Goal: Task Accomplishment & Management: Manage account settings

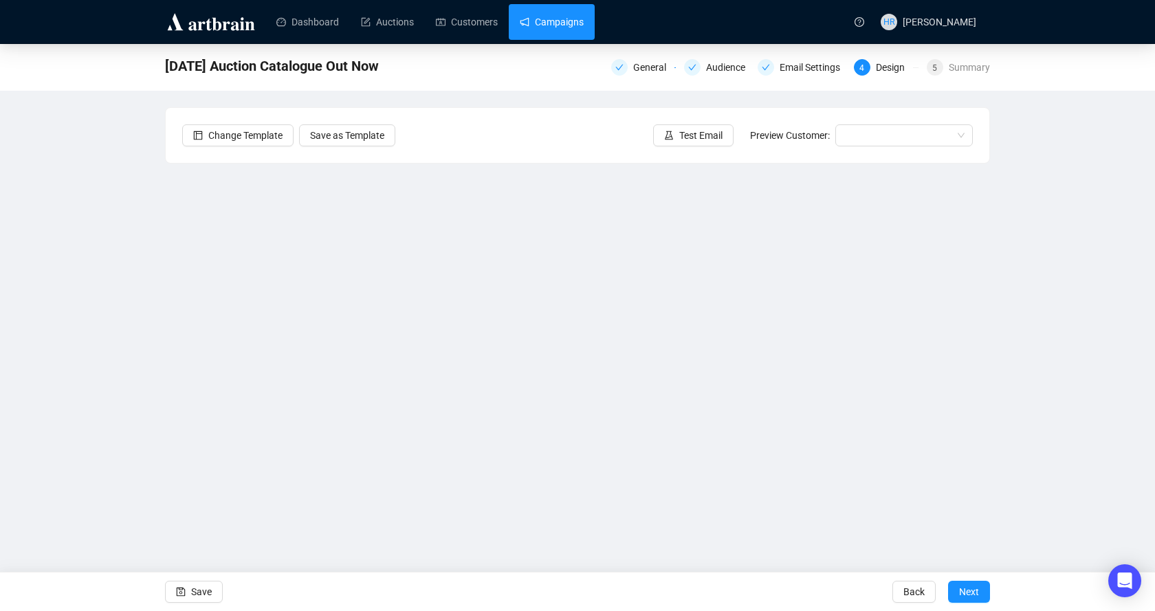
click at [523, 31] on link "Campaigns" at bounding box center [552, 22] width 64 height 36
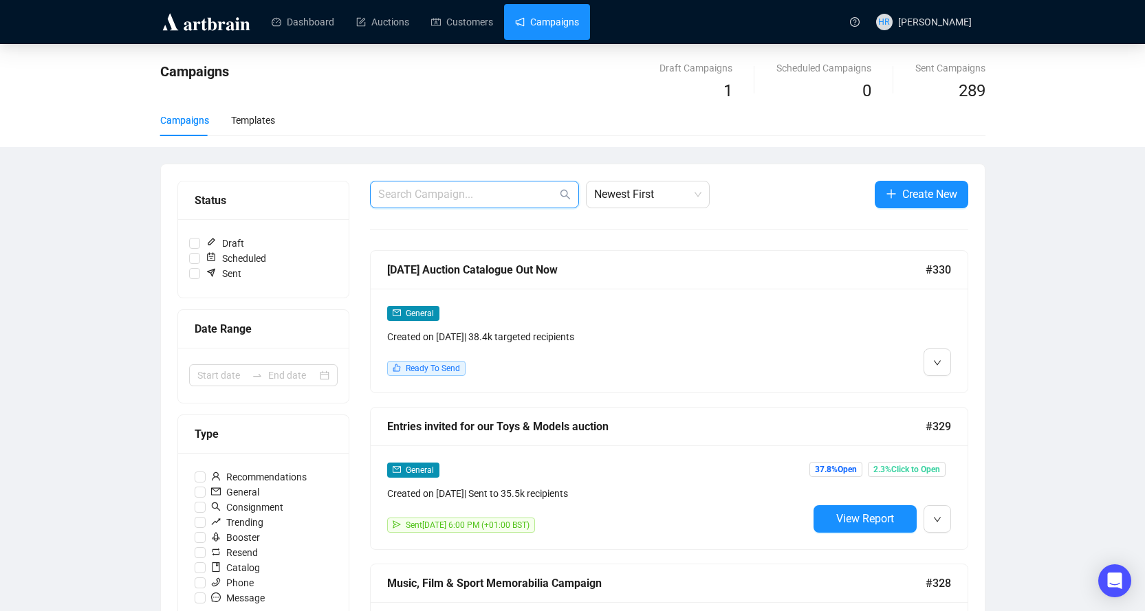
click at [439, 195] on input "text" at bounding box center [467, 194] width 179 height 17
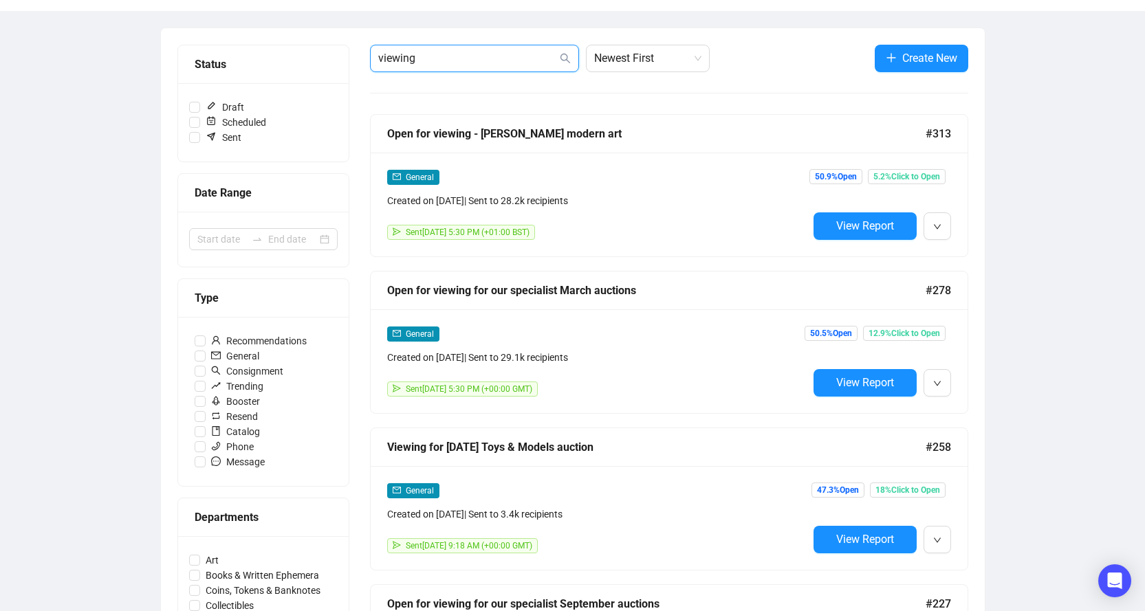
scroll to position [138, 0]
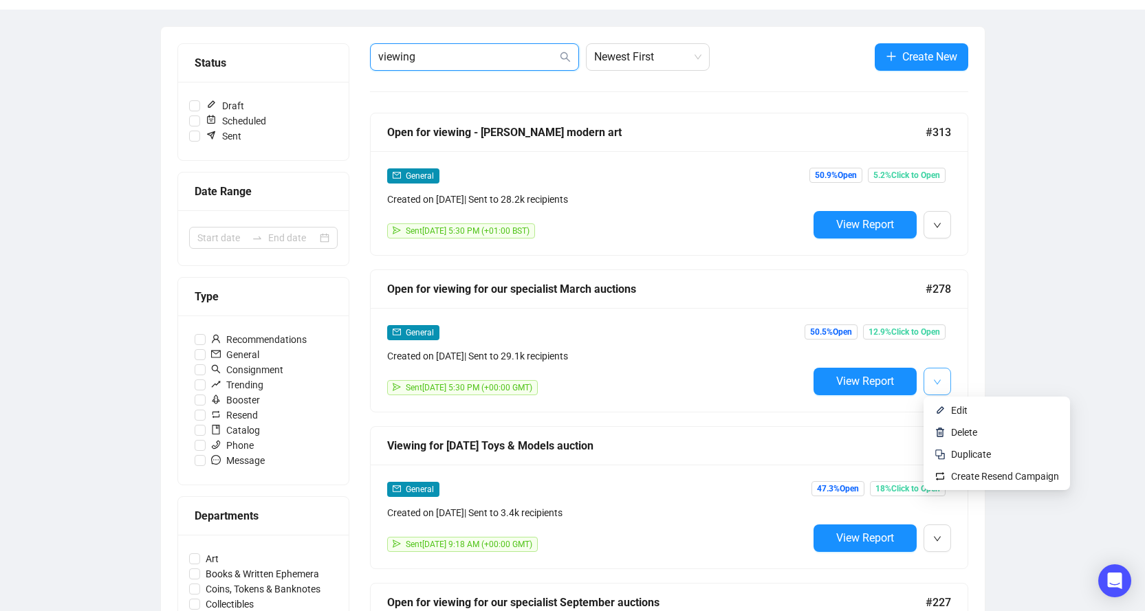
type input "viewing"
click at [942, 382] on button "button" at bounding box center [937, 382] width 28 height 28
click at [945, 428] on li "Delete" at bounding box center [996, 433] width 141 height 22
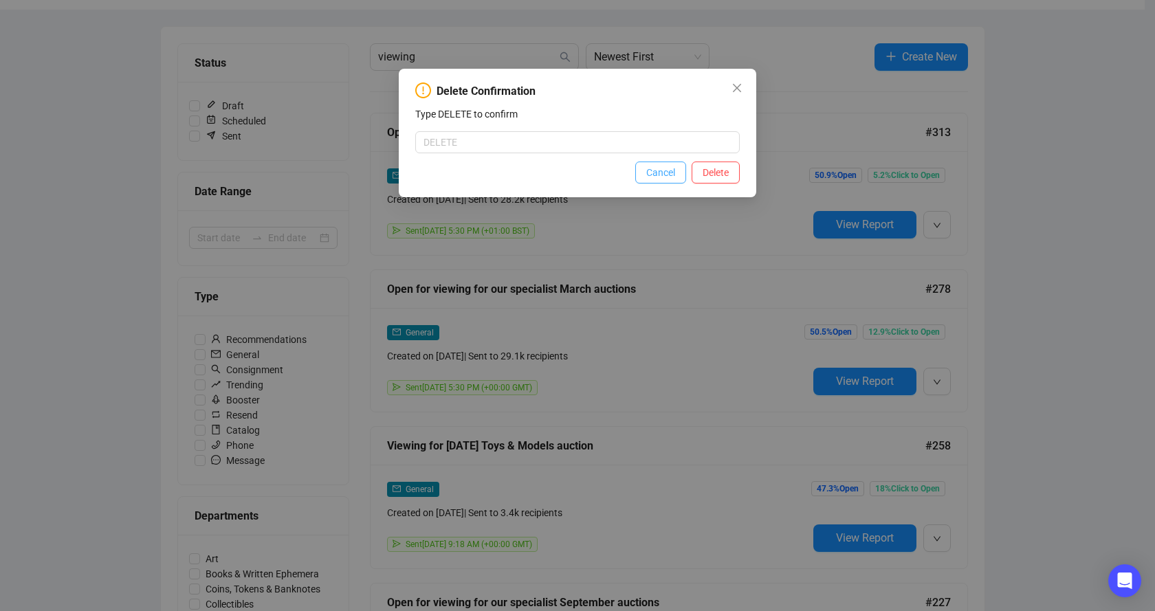
click at [642, 173] on button "Cancel" at bounding box center [660, 173] width 51 height 22
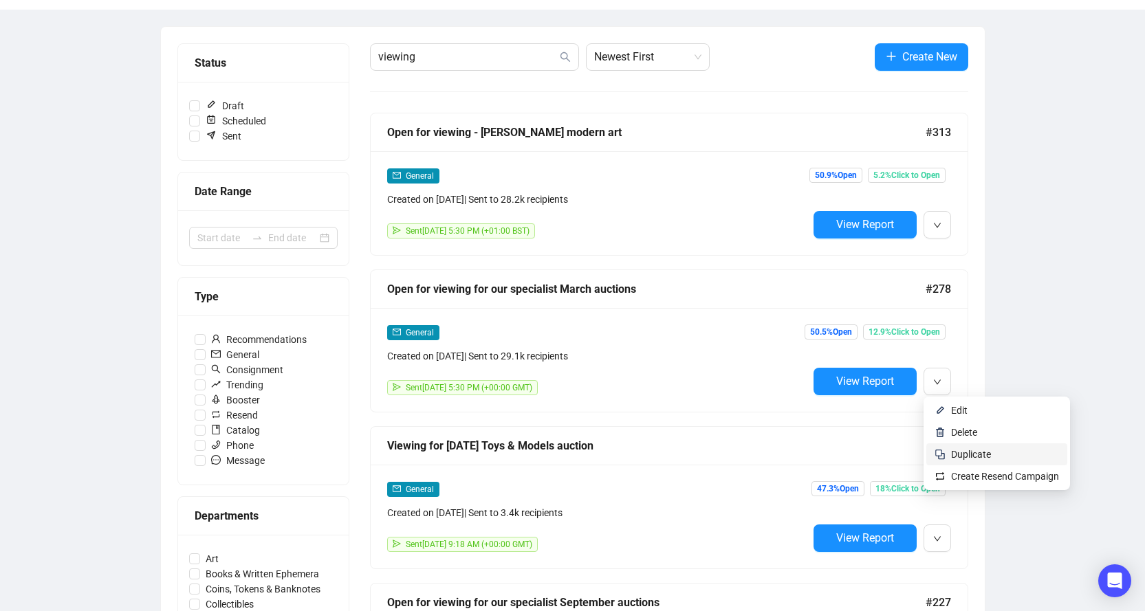
click at [942, 455] on img at bounding box center [939, 454] width 11 height 11
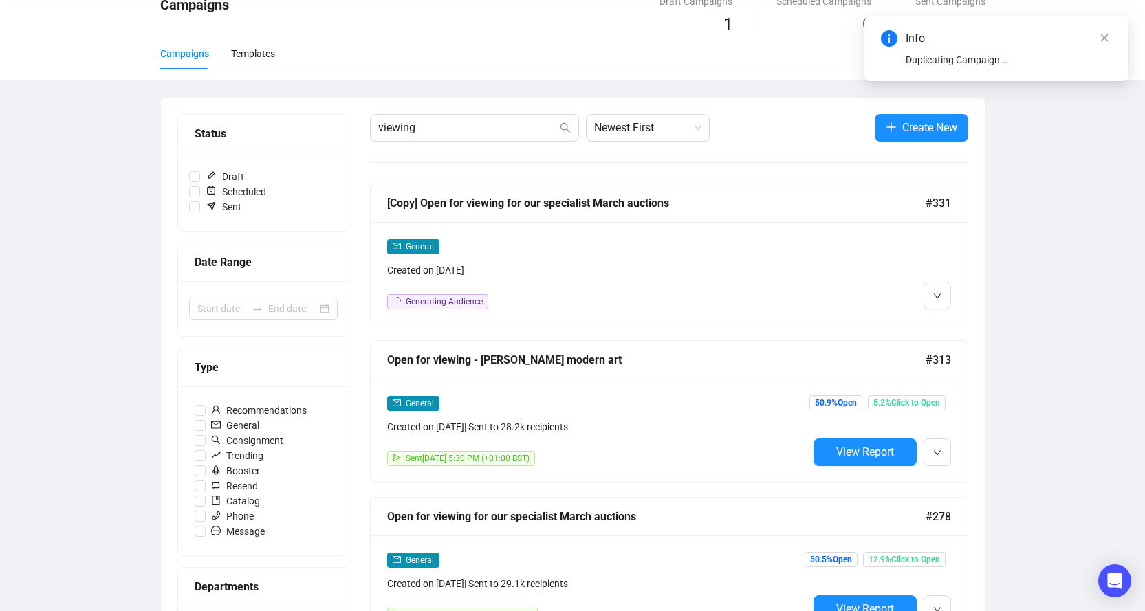
scroll to position [0, 0]
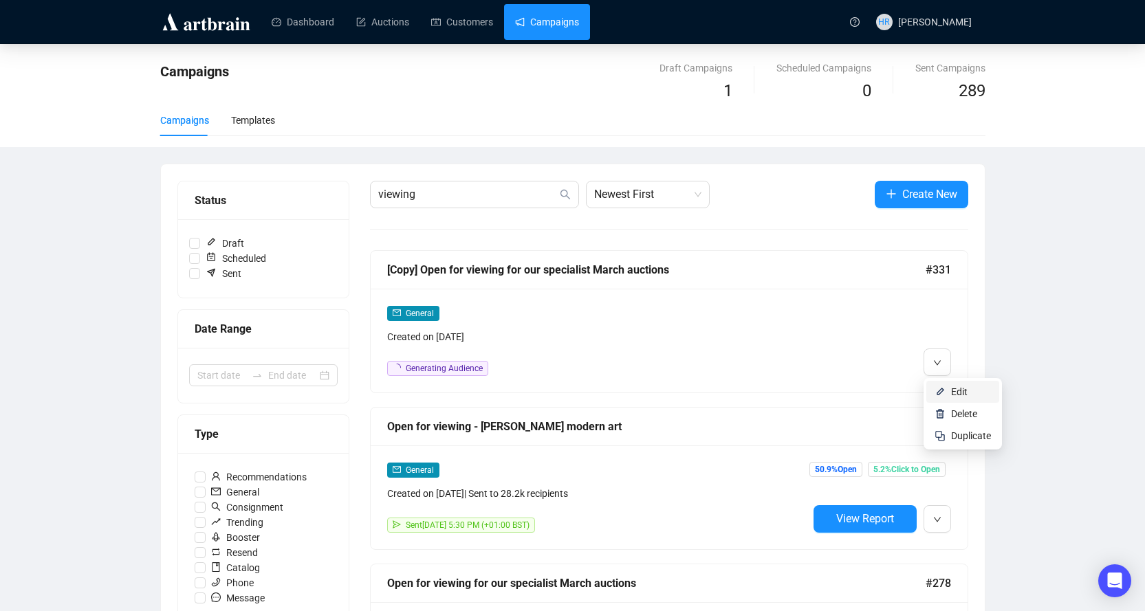
drag, startPoint x: 937, startPoint y: 388, endPoint x: 919, endPoint y: 382, distance: 19.2
click at [937, 388] on img at bounding box center [939, 391] width 11 height 11
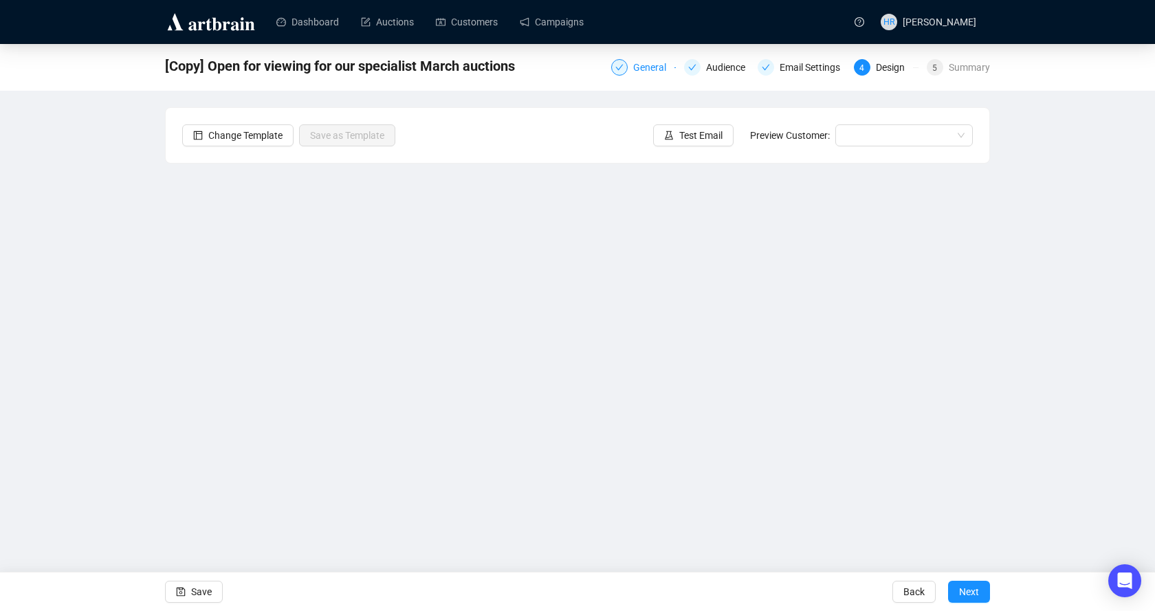
click at [621, 75] on div at bounding box center [619, 67] width 17 height 17
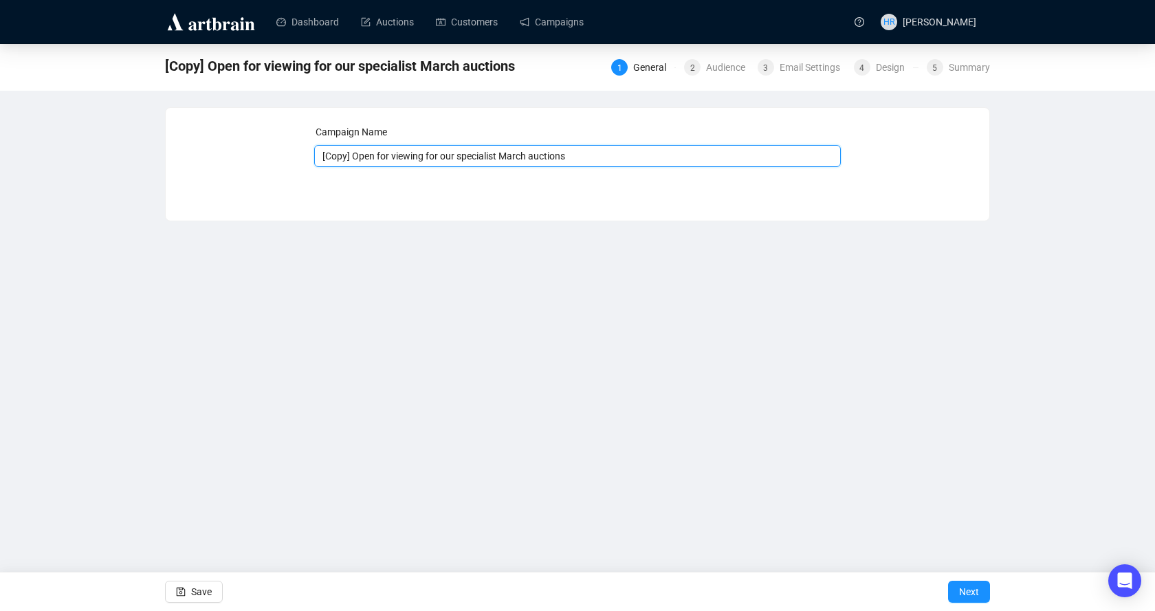
drag, startPoint x: 355, startPoint y: 160, endPoint x: 124, endPoint y: 142, distance: 231.0
click at [146, 131] on div "[Copy] Open for viewing for our specialist March auctions 1 General 2 Audience …" at bounding box center [577, 132] width 1155 height 177
drag, startPoint x: 476, startPoint y: 154, endPoint x: 502, endPoint y: 155, distance: 26.1
click at [502, 155] on input "Open for viewing for our specialist March auctions" at bounding box center [577, 156] width 527 height 22
type input "Open for viewing for our specialist September auctions"
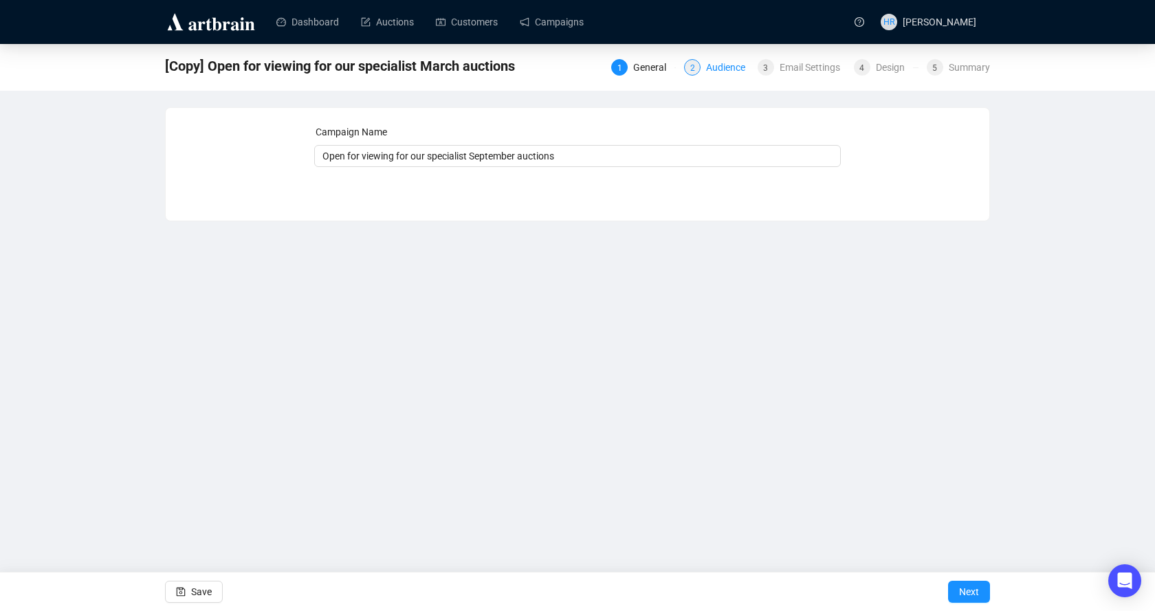
click at [712, 72] on div "Audience" at bounding box center [729, 67] width 47 height 17
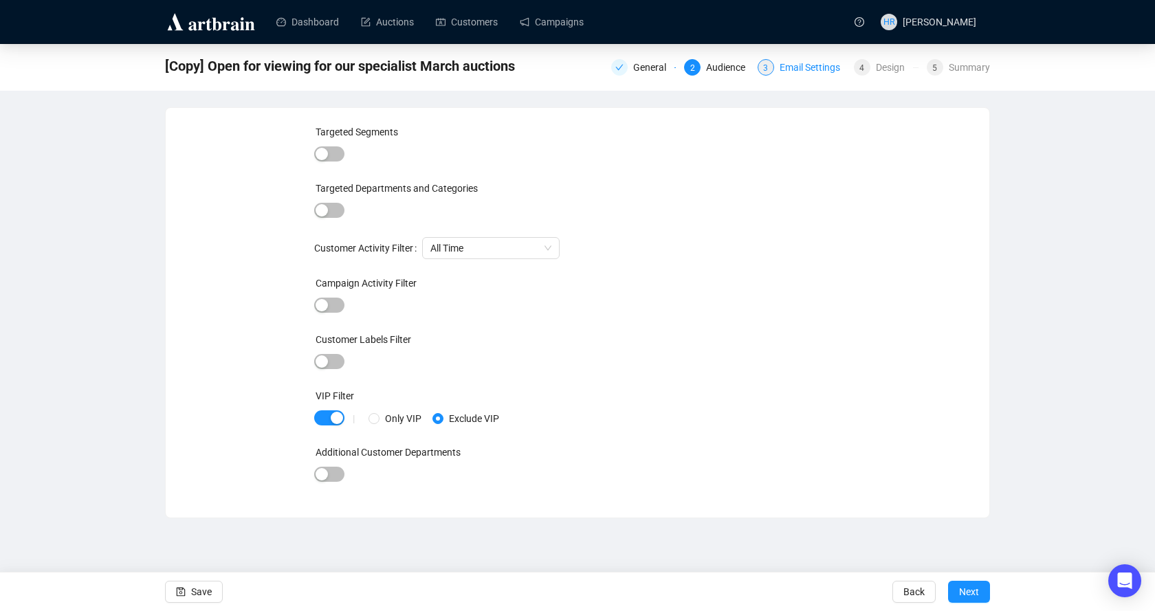
click at [792, 70] on div "Email Settings" at bounding box center [814, 67] width 69 height 17
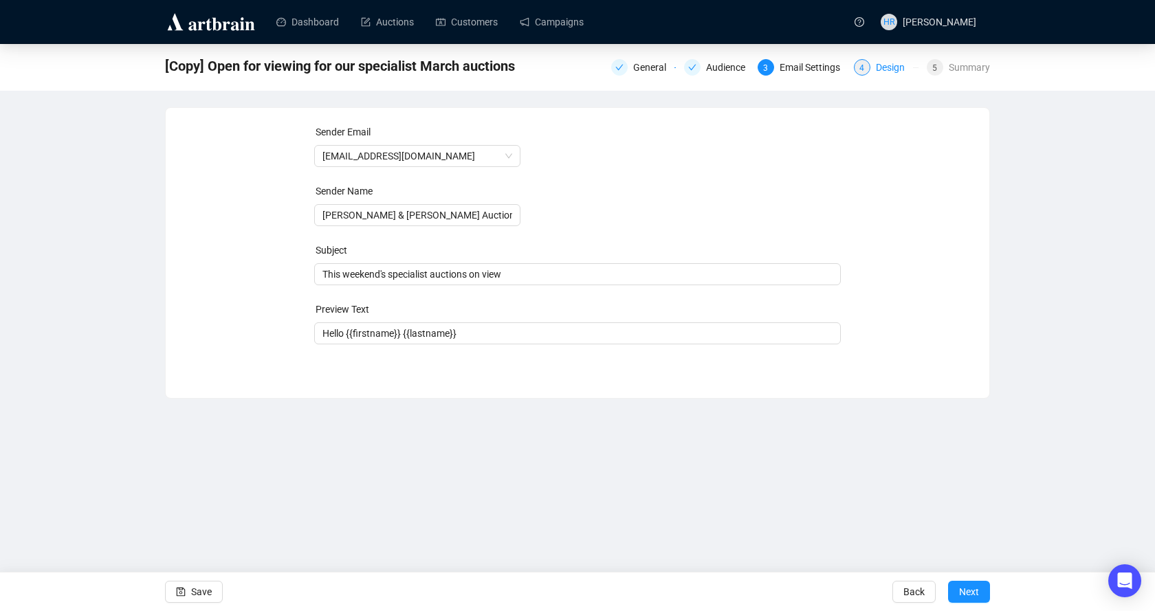
click at [859, 67] on div "4" at bounding box center [862, 67] width 17 height 17
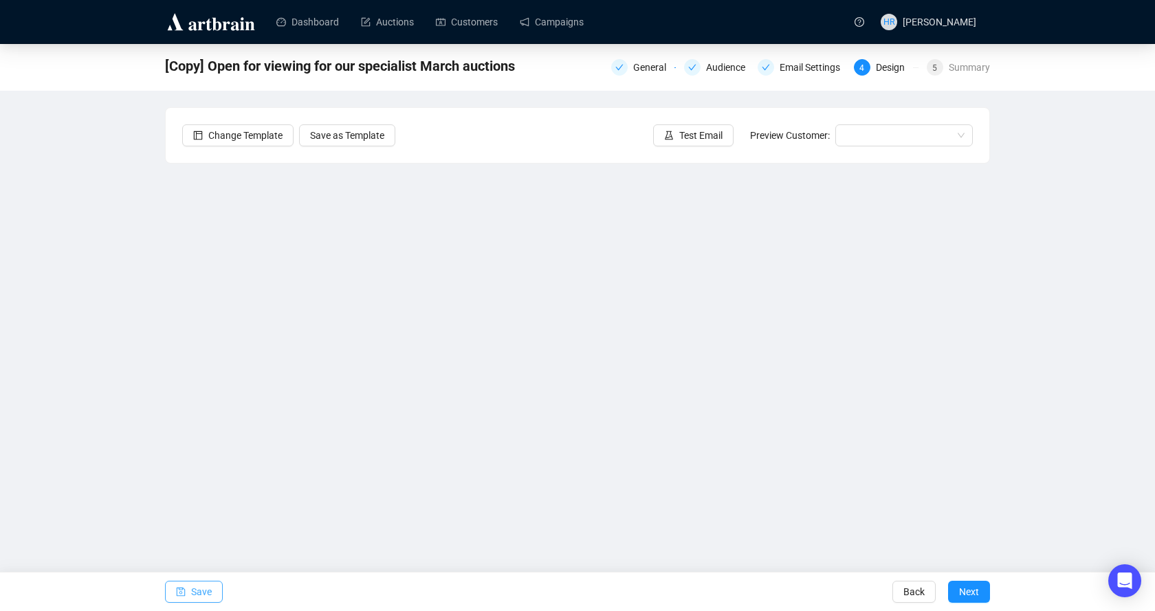
click at [197, 598] on span "Save" at bounding box center [201, 592] width 21 height 39
click at [210, 583] on span "Save" at bounding box center [201, 592] width 21 height 39
click at [703, 140] on span "Test Email" at bounding box center [700, 135] width 43 height 15
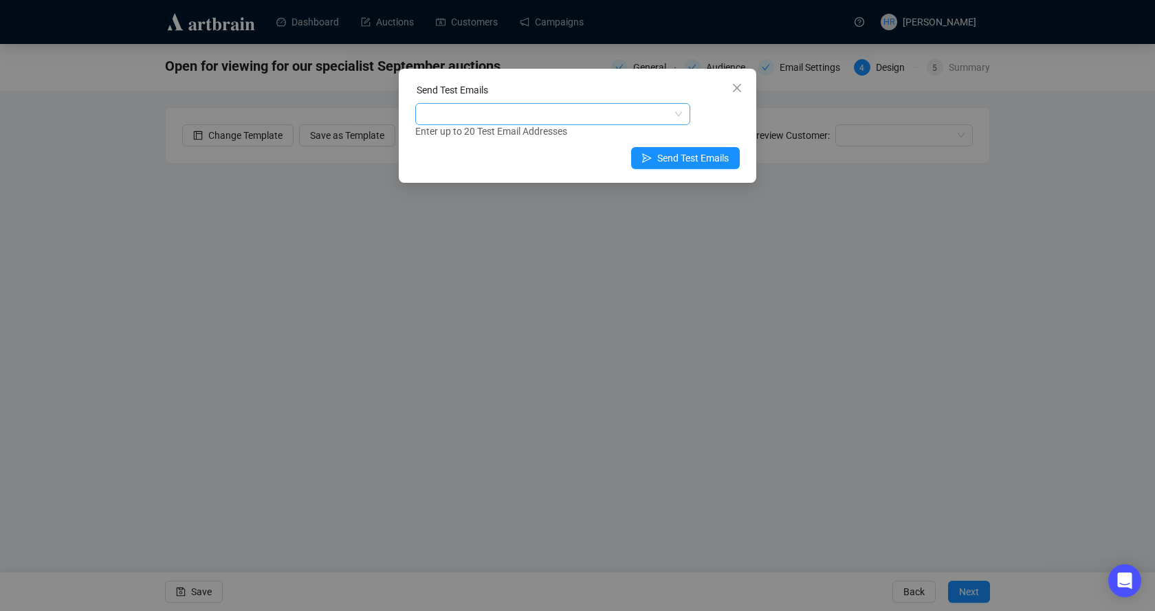
click at [602, 119] on div at bounding box center [545, 114] width 255 height 19
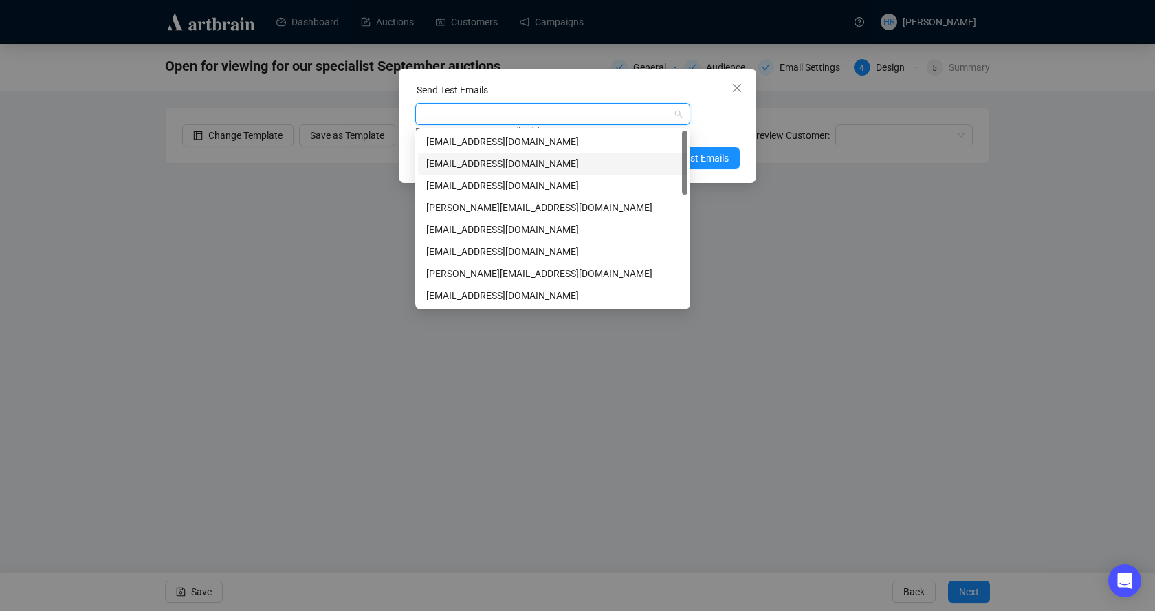
click at [448, 166] on div "[EMAIL_ADDRESS][DOMAIN_NAME]" at bounding box center [552, 163] width 253 height 15
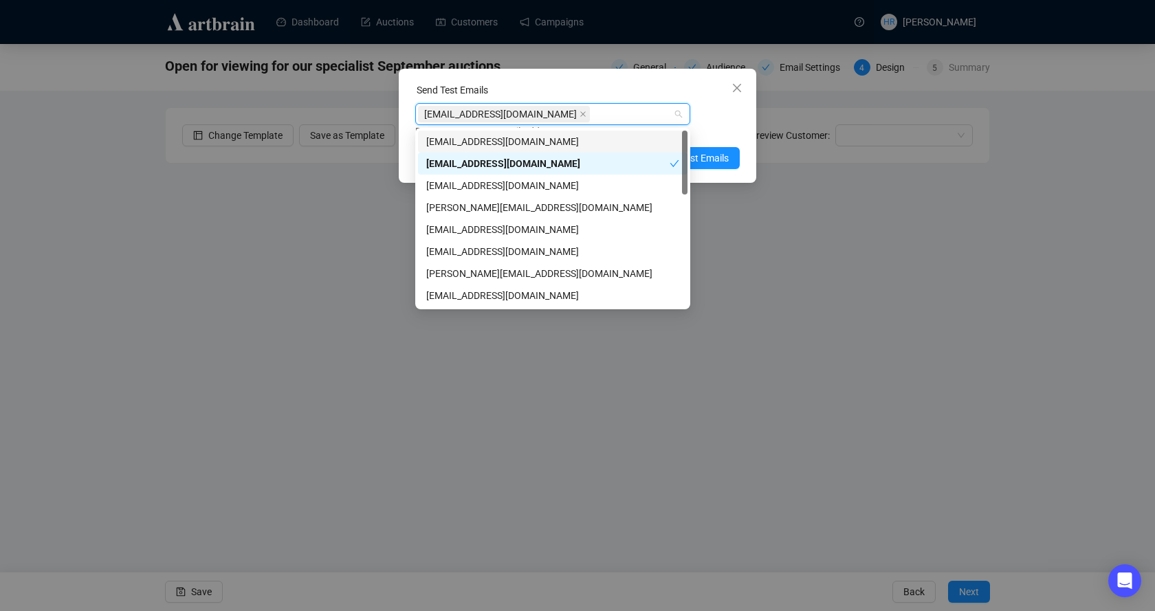
click at [724, 118] on div "fineart@lsk.co.uk Enter up to 20 Test Email Addresses" at bounding box center [577, 121] width 325 height 36
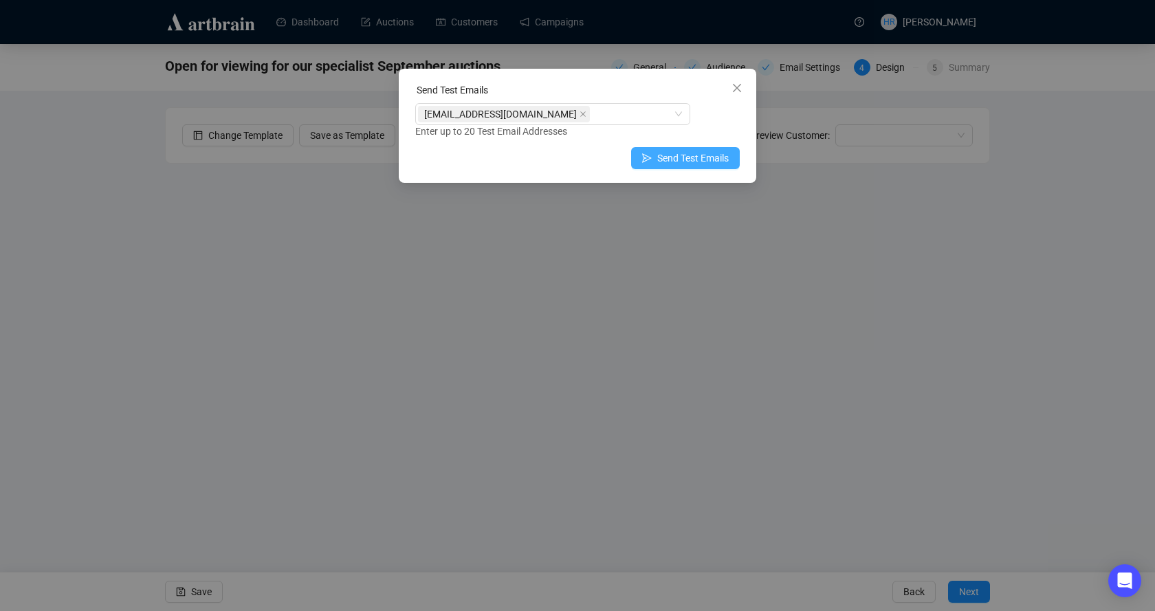
click at [669, 163] on span "Send Test Emails" at bounding box center [693, 158] width 72 height 15
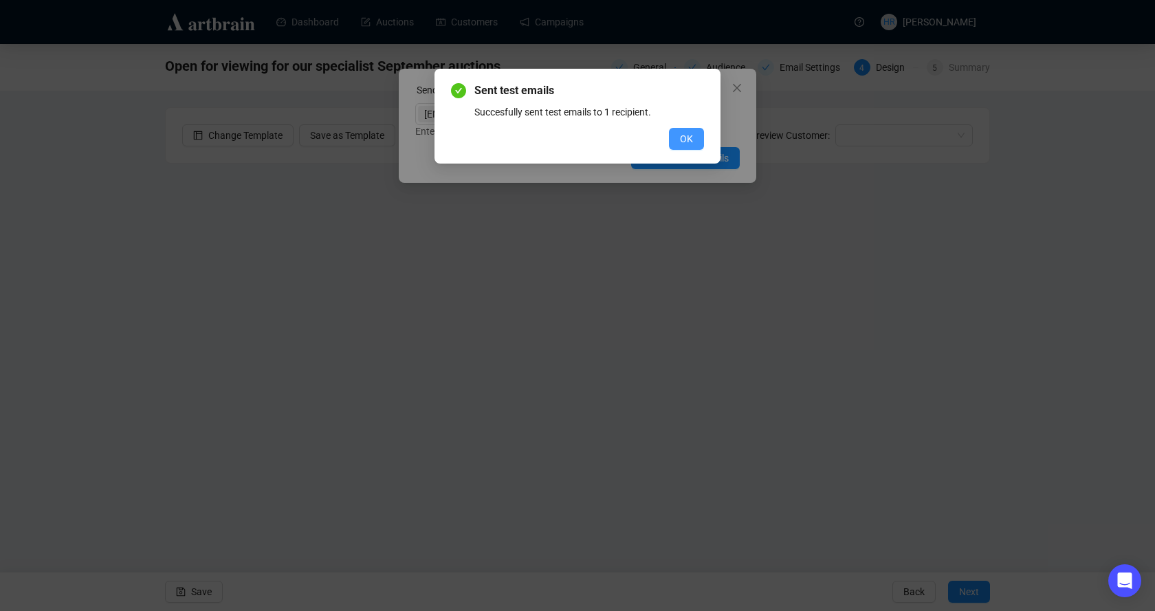
click at [672, 133] on button "OK" at bounding box center [686, 139] width 35 height 22
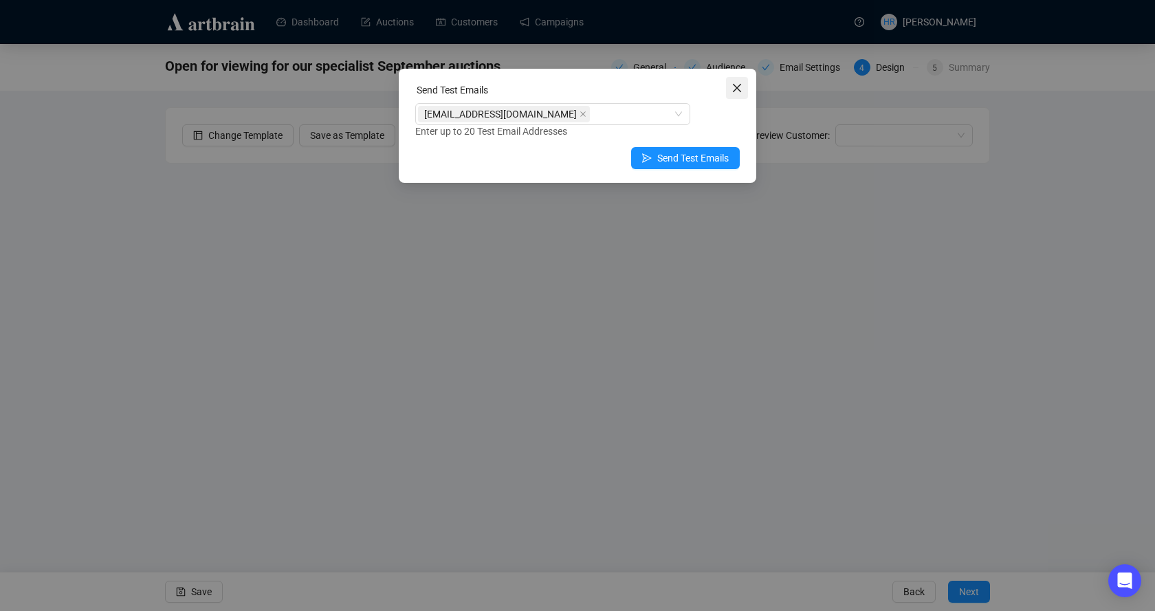
click at [739, 89] on icon "close" at bounding box center [737, 88] width 11 height 11
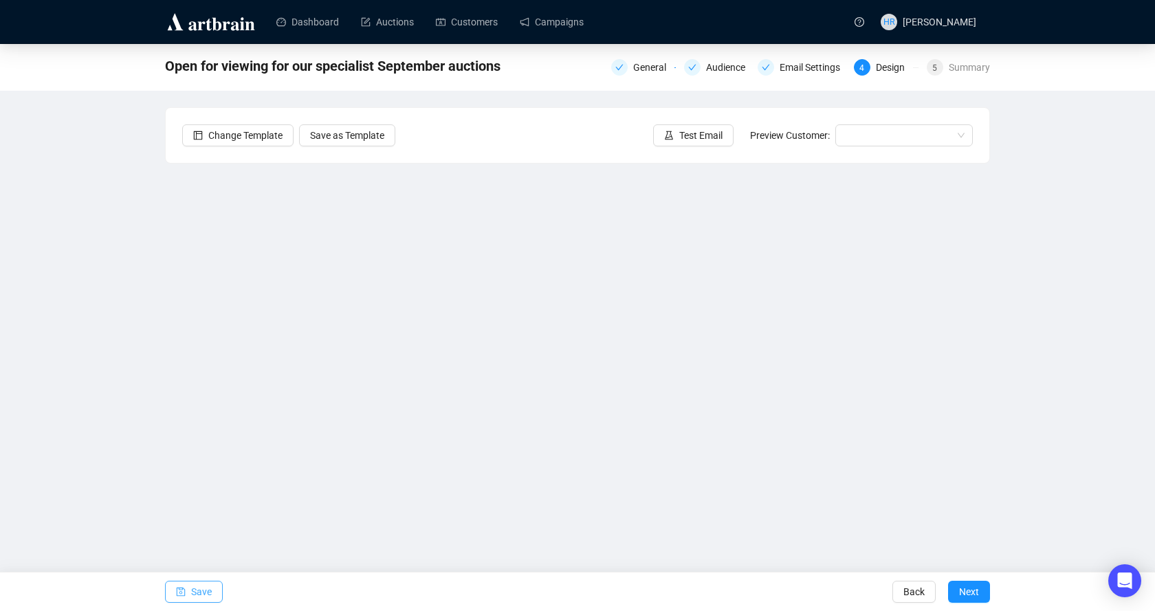
click at [192, 592] on span "Save" at bounding box center [201, 592] width 21 height 39
click at [174, 592] on button "Save" at bounding box center [194, 592] width 58 height 22
click at [191, 598] on span "Save" at bounding box center [201, 592] width 21 height 39
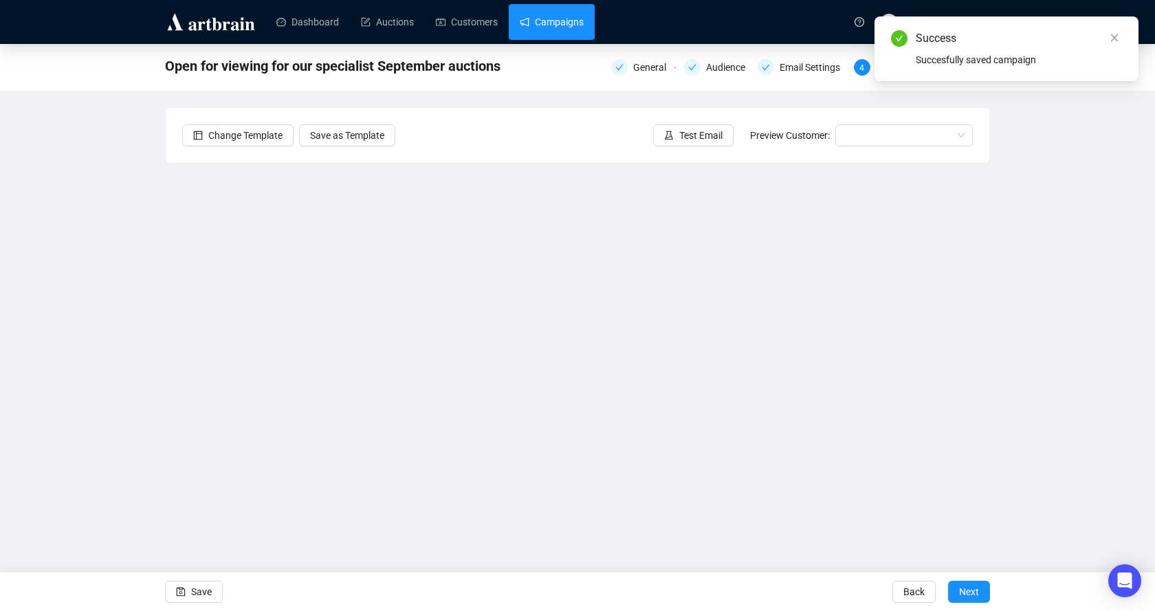
click at [560, 19] on link "Campaigns" at bounding box center [552, 22] width 64 height 36
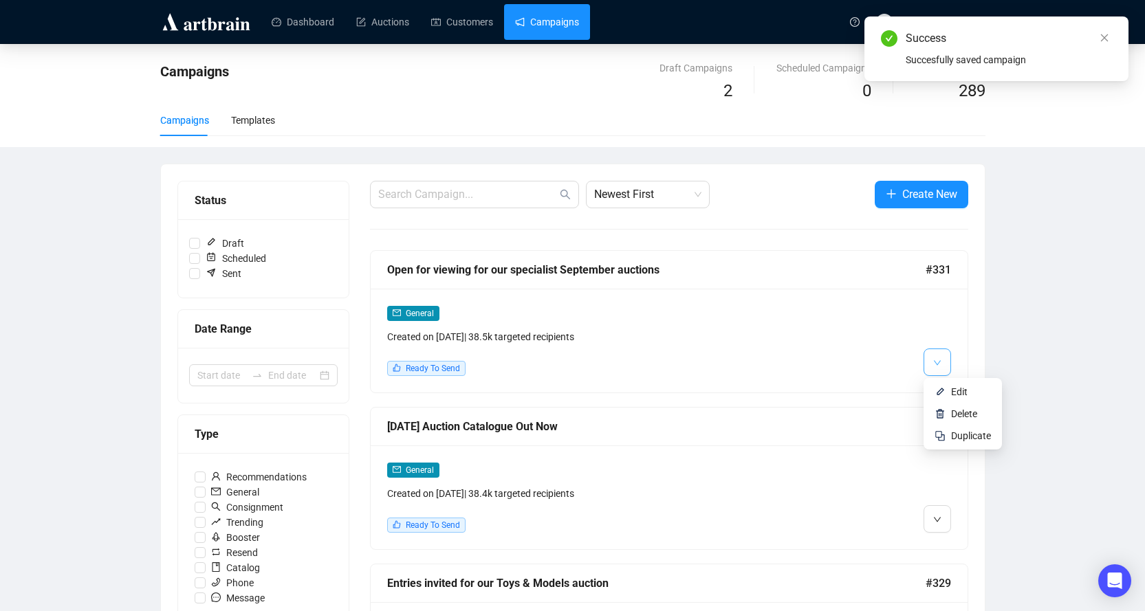
click at [938, 369] on span "button" at bounding box center [937, 361] width 8 height 17
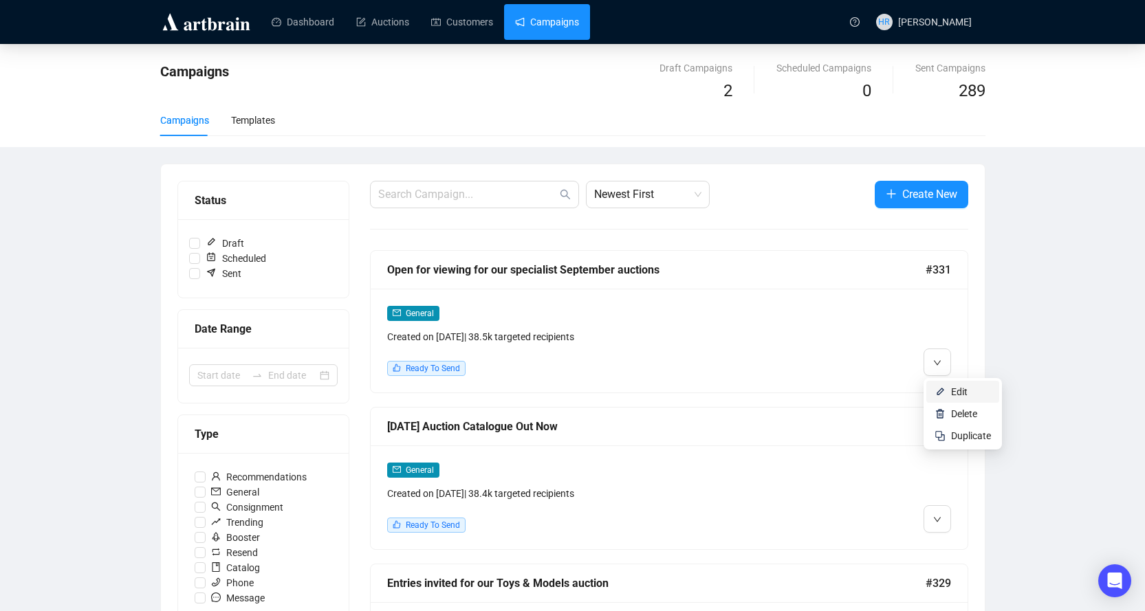
click at [940, 386] on img at bounding box center [939, 391] width 11 height 11
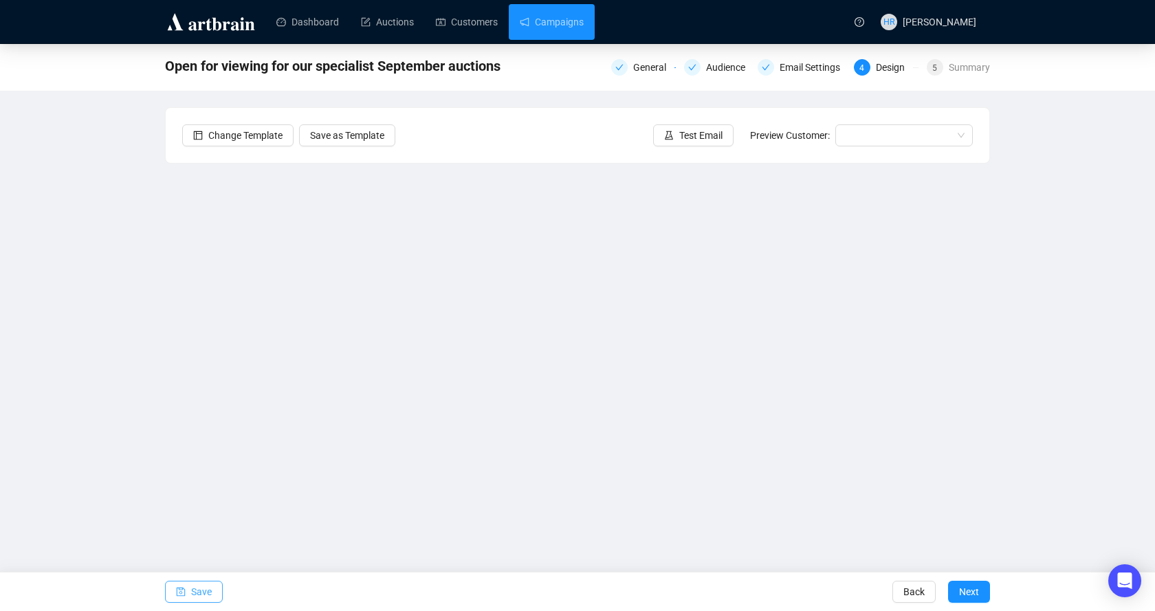
click at [171, 589] on button "Save" at bounding box center [194, 592] width 58 height 22
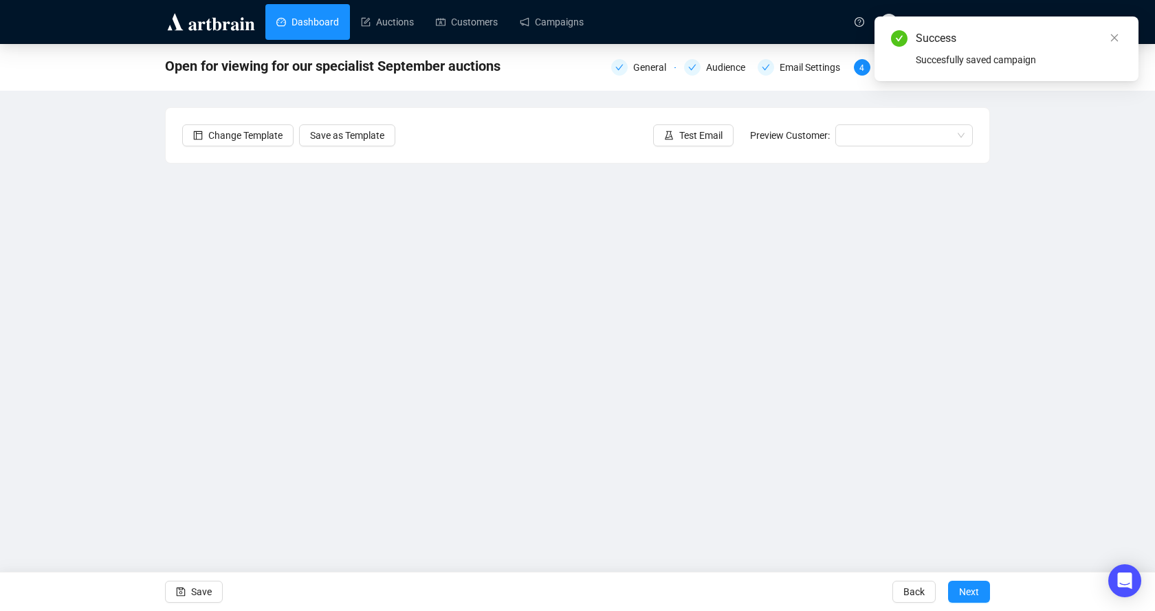
click at [276, 25] on link "Dashboard" at bounding box center [307, 22] width 63 height 36
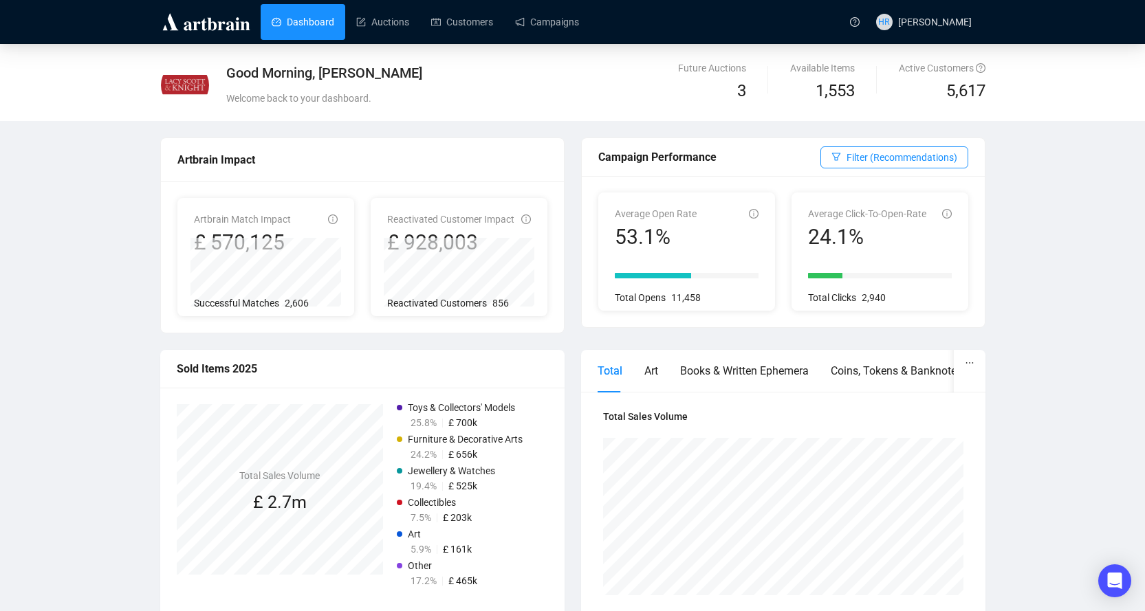
click at [536, 41] on div "Dashboard Auctions Customers Campaigns" at bounding box center [548, 21] width 585 height 43
click at [534, 24] on link "Campaigns" at bounding box center [547, 22] width 64 height 36
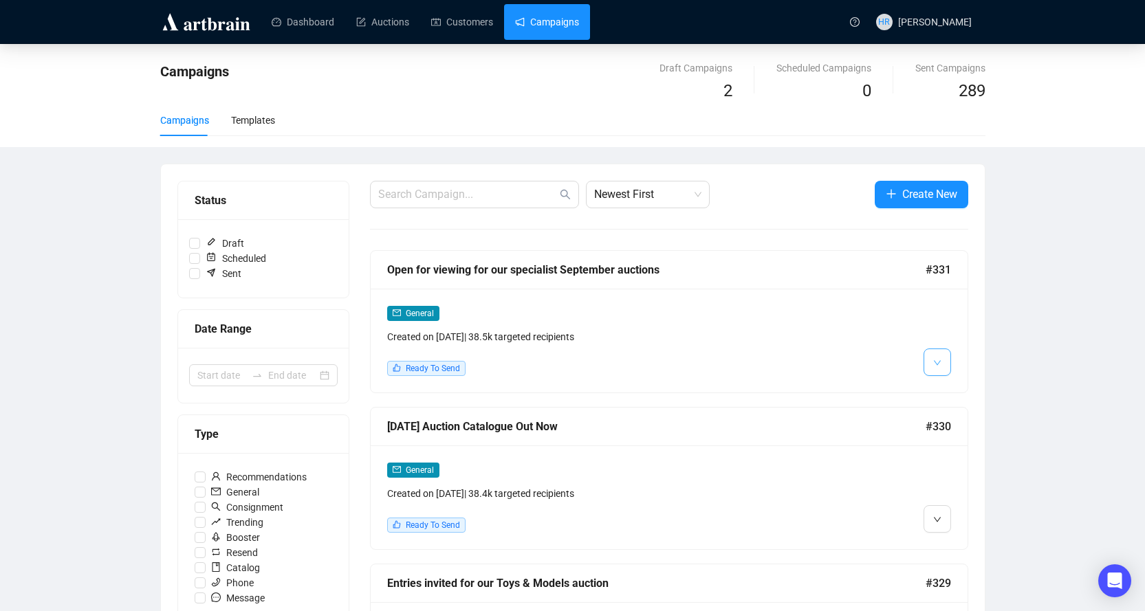
click at [937, 362] on icon "down" at bounding box center [937, 363] width 8 height 8
click at [937, 389] on img at bounding box center [939, 391] width 11 height 11
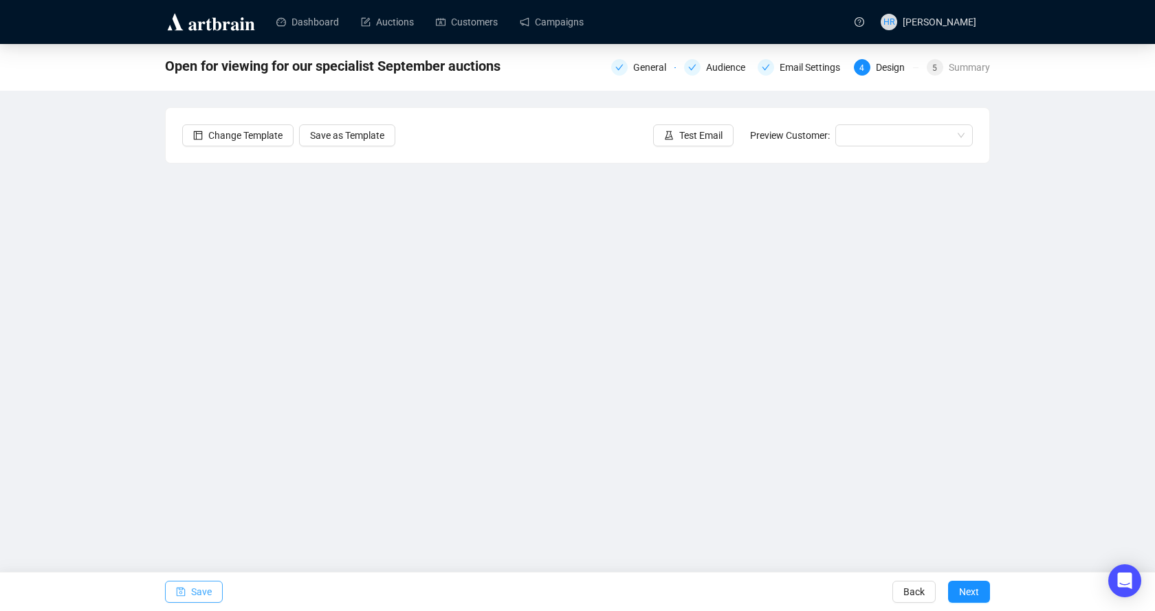
click at [199, 589] on span "Save" at bounding box center [201, 592] width 21 height 39
click at [1062, 546] on div "Dashboard Auctions Customers Campaigns HR Helen Robson Open for viewing for our…" at bounding box center [577, 305] width 1155 height 611
click at [177, 595] on icon "save" at bounding box center [181, 592] width 9 height 9
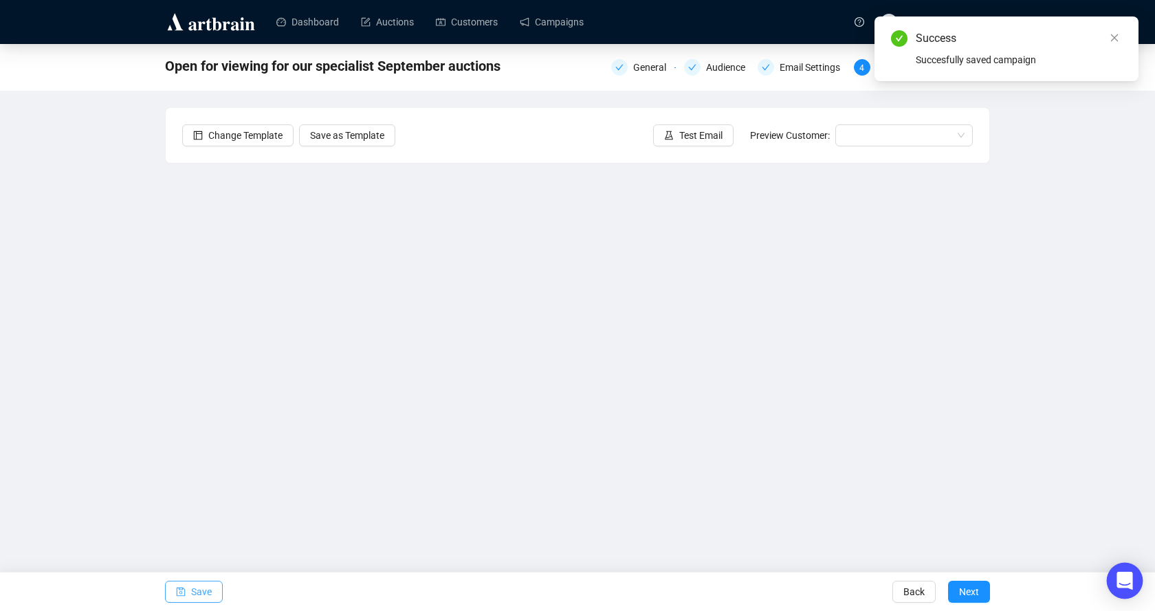
click at [1126, 581] on icon "Open Intercom Messenger" at bounding box center [1125, 581] width 16 height 18
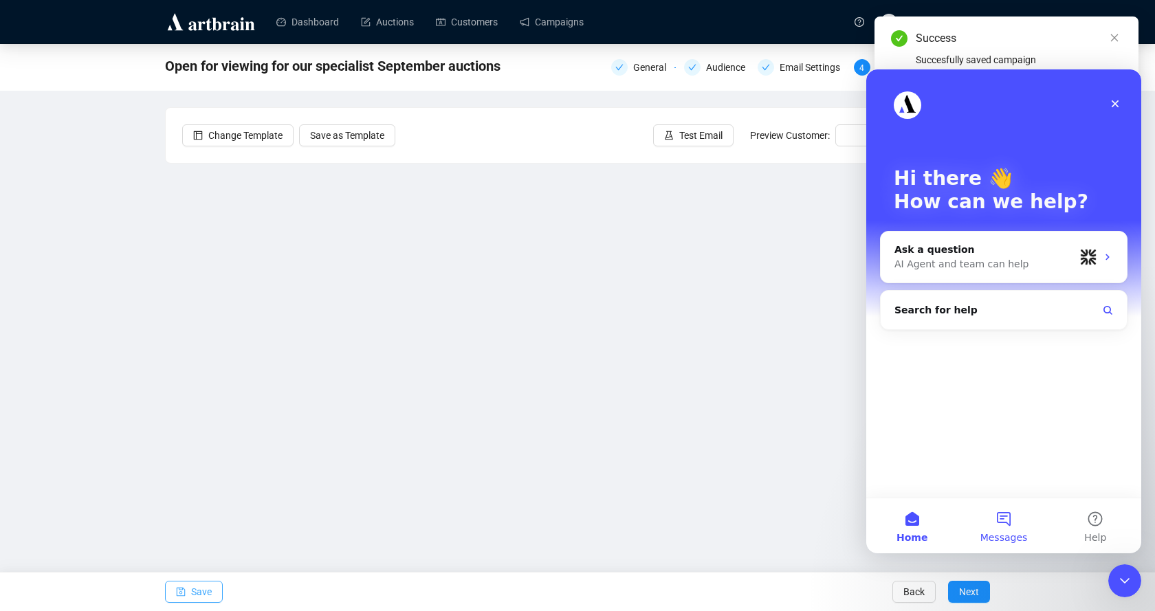
click at [1005, 534] on span "Messages" at bounding box center [1004, 538] width 47 height 10
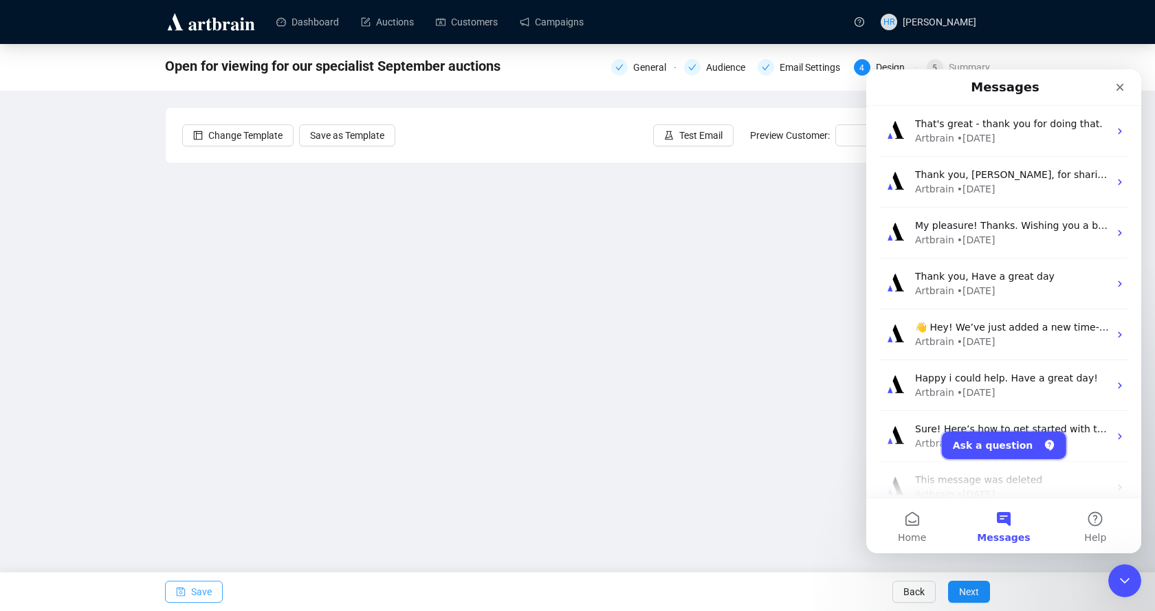
click at [976, 444] on button "Ask a question" at bounding box center [1004, 446] width 124 height 28
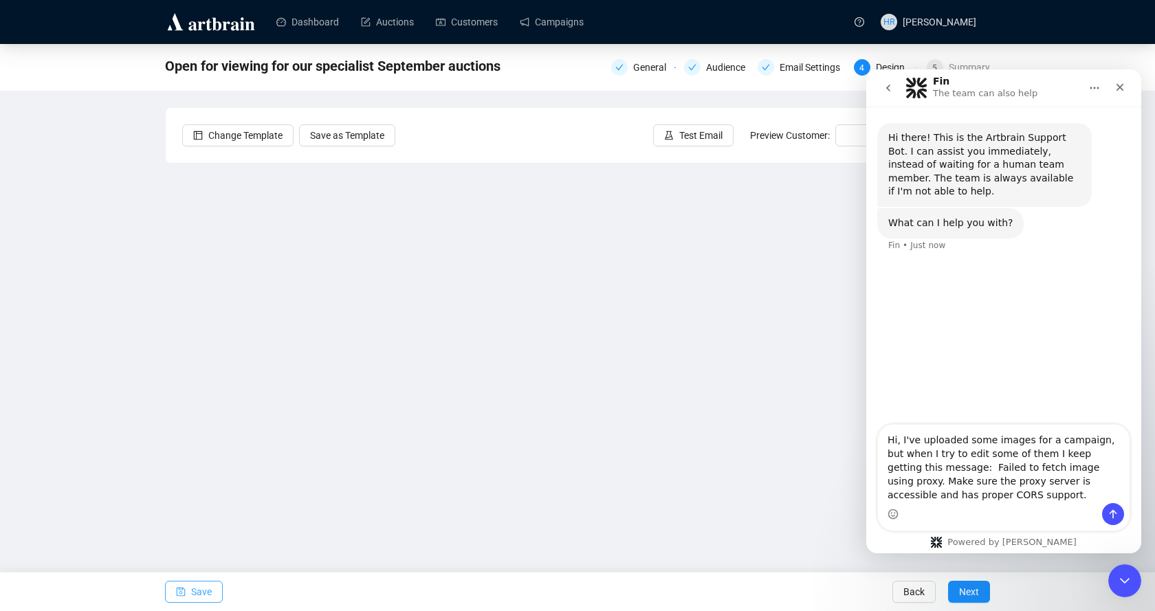
click at [934, 468] on textarea "Hi, I've uploaded some images for a campaign, but when I try to edit some of th…" at bounding box center [1004, 464] width 252 height 78
drag, startPoint x: 959, startPoint y: 490, endPoint x: 929, endPoint y: 495, distance: 30.1
click at [929, 495] on textarea "Hi, I've uploaded some images for a campaign, but when I try to edit some of th…" at bounding box center [1004, 464] width 252 height 78
type textarea "Hi, I've uploaded some images for a campaign, but when I try to edit some of th…"
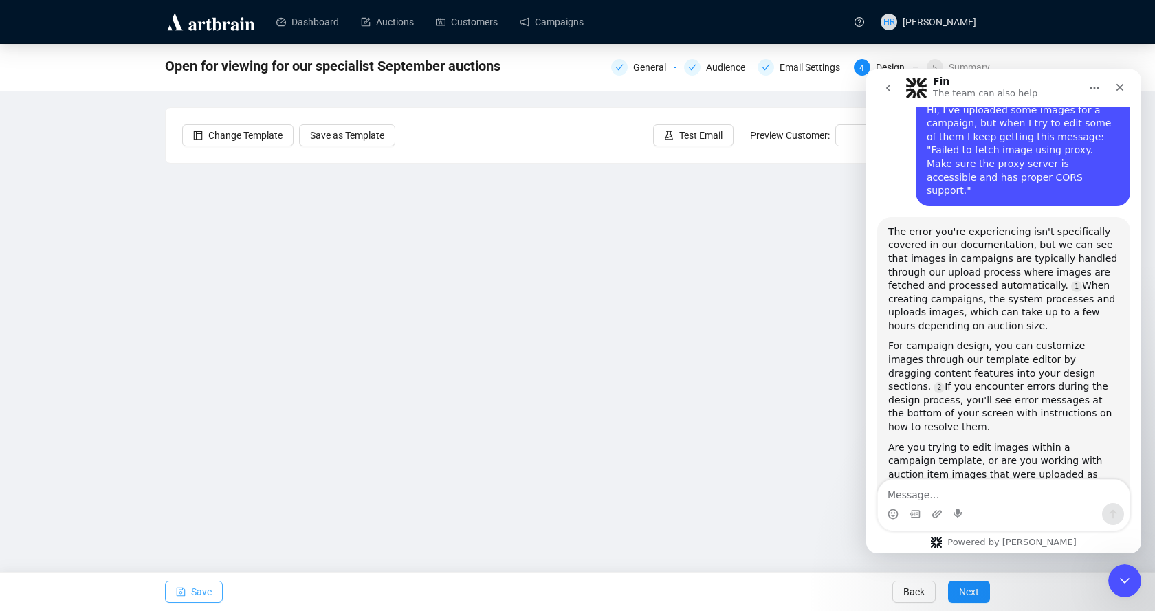
scroll to position [166, 0]
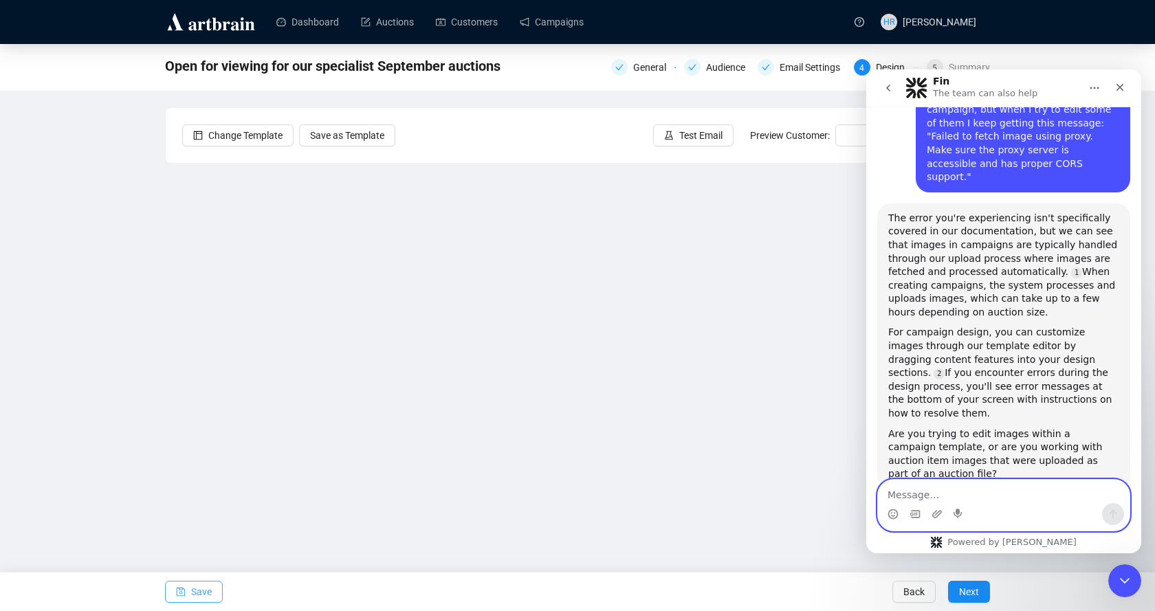
click at [932, 482] on textarea "Message…" at bounding box center [1004, 491] width 252 height 23
type textarea "Campaign template"
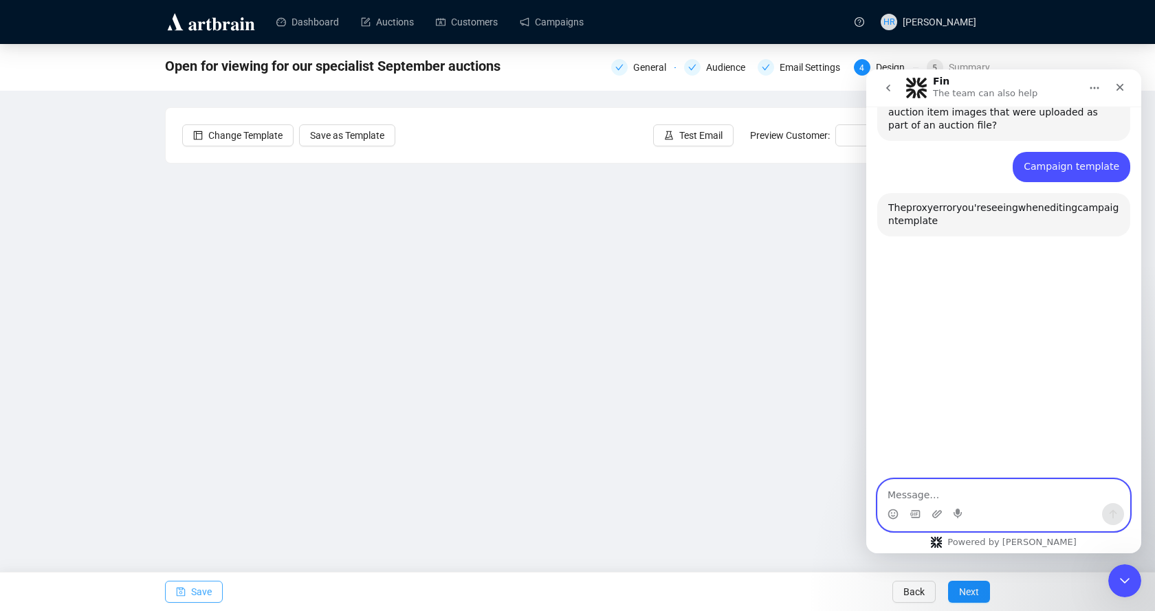
scroll to position [525, 0]
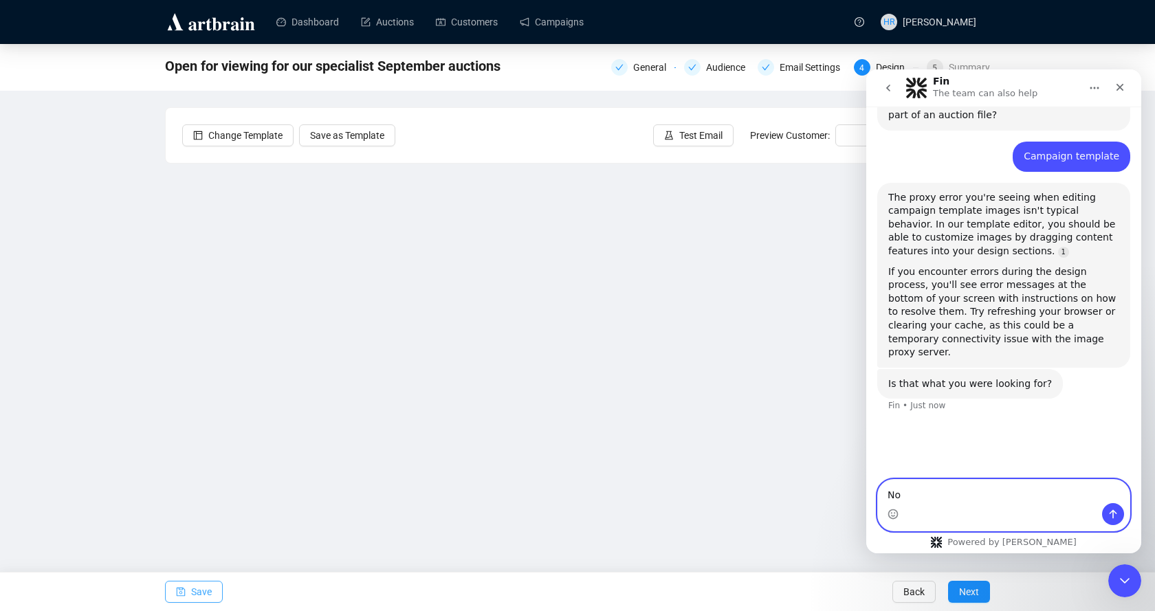
type textarea "No"
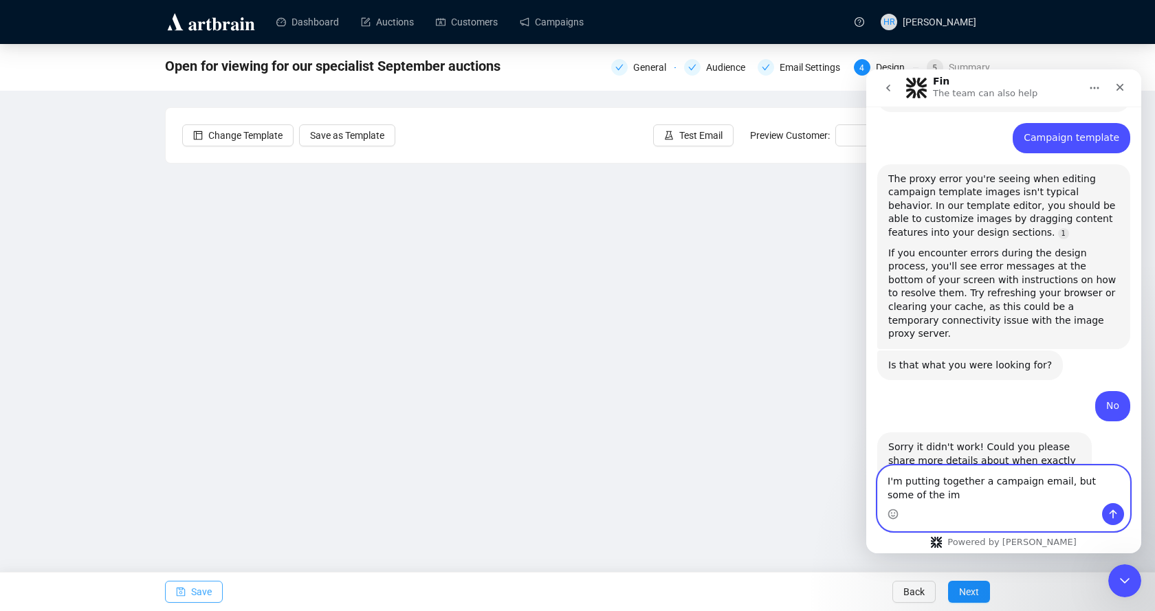
scroll to position [554, 0]
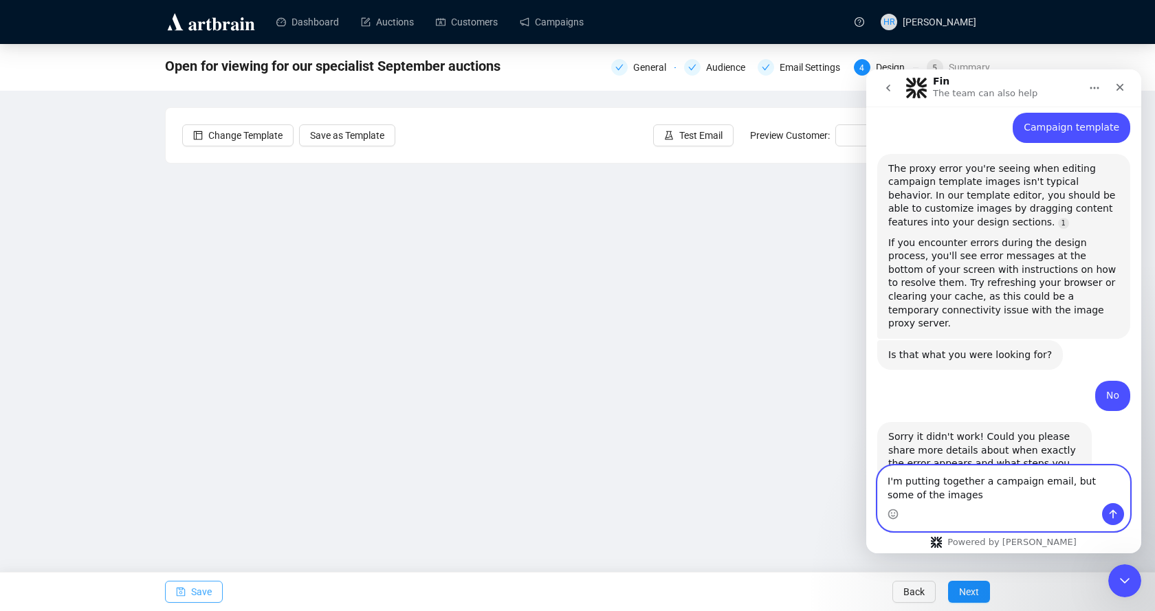
click at [1071, 481] on textarea "I'm putting together a campaign email, but some of the images" at bounding box center [1004, 484] width 252 height 37
click at [1010, 496] on textarea "I'm putting together a campaign email, but I cant edit some of the images" at bounding box center [1004, 484] width 252 height 37
type textarea "I'm putting together a campaign email, but I cant edit some of the images."
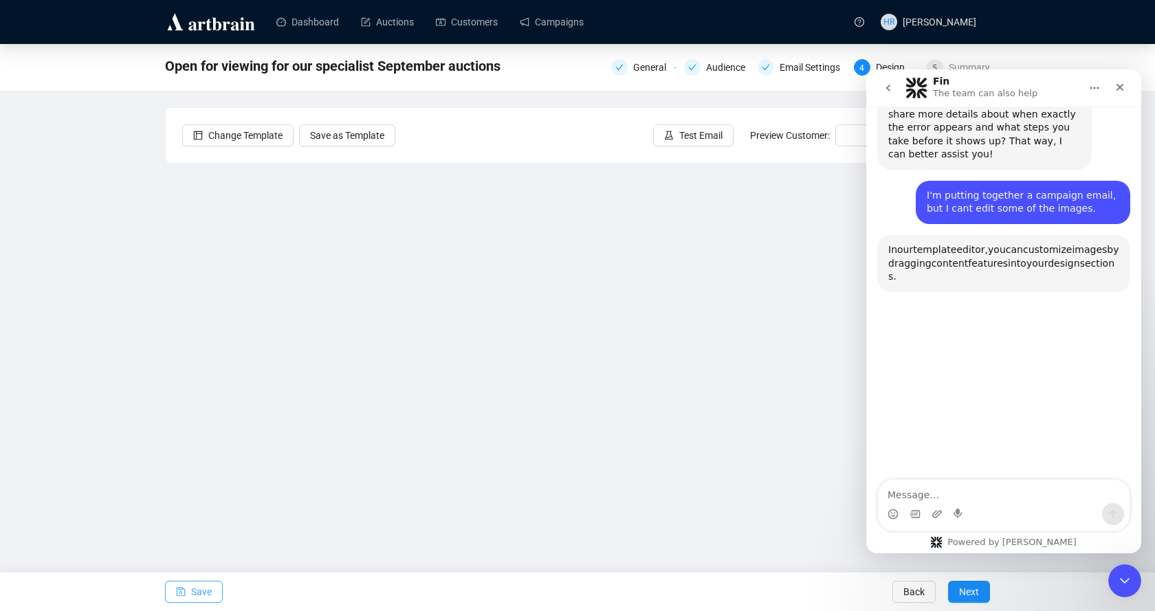
scroll to position [902, 0]
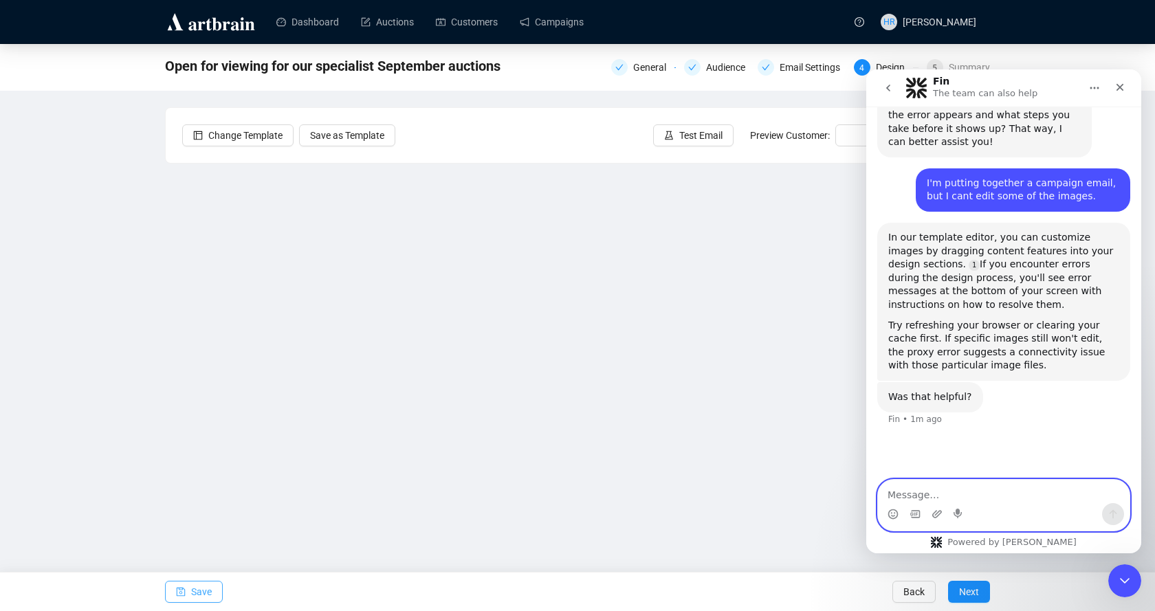
click at [929, 498] on textarea "Message…" at bounding box center [1004, 491] width 252 height 23
type textarea "So how can I fix it?"
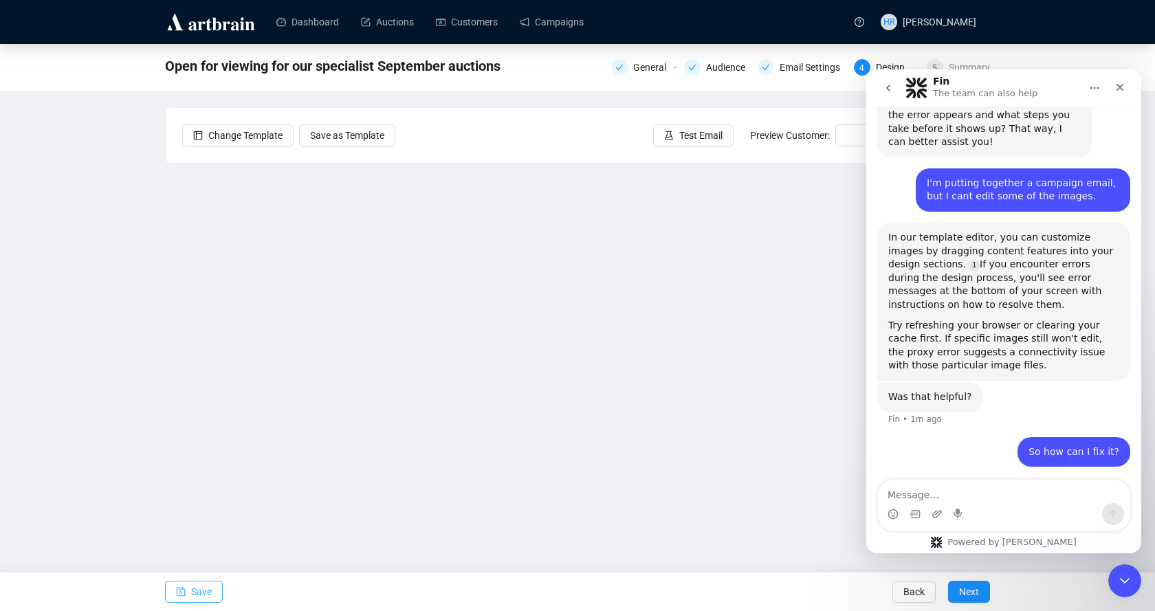
click at [69, 186] on div "Open for viewing for our specialist September auctions General Audience Email S…" at bounding box center [577, 293] width 1155 height 499
click at [188, 591] on button "Save" at bounding box center [194, 592] width 58 height 22
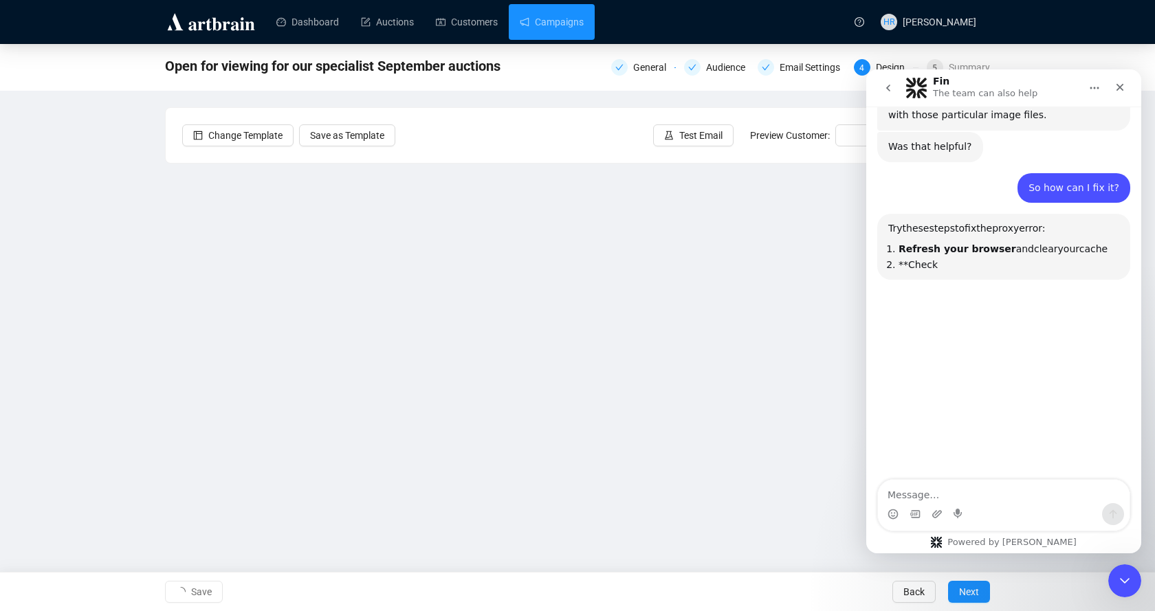
scroll to position [1157, 0]
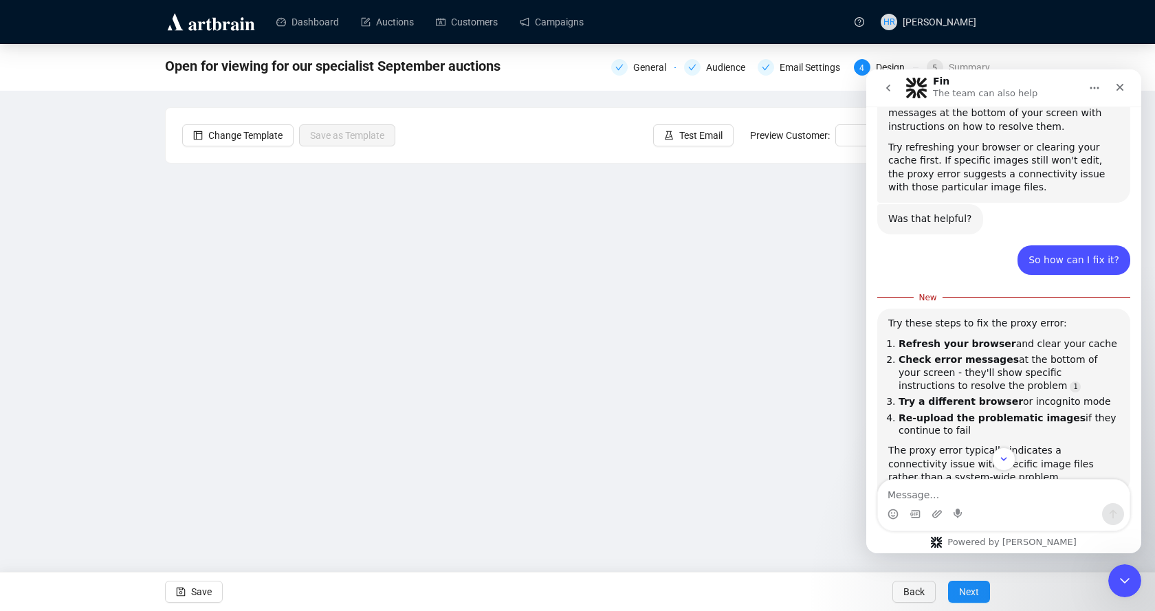
scroll to position [1088, 0]
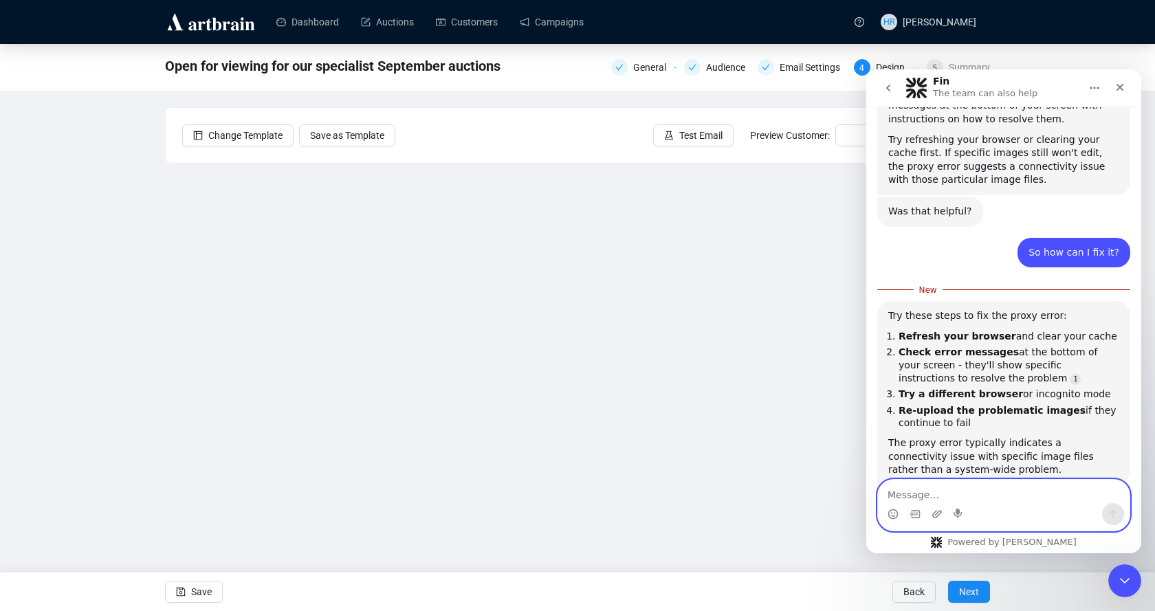
click at [996, 482] on textarea "Message…" at bounding box center [1004, 491] width 252 height 23
type textarea "None of those worked."
click at [1010, 501] on textarea "None of those worked." at bounding box center [1004, 491] width 252 height 23
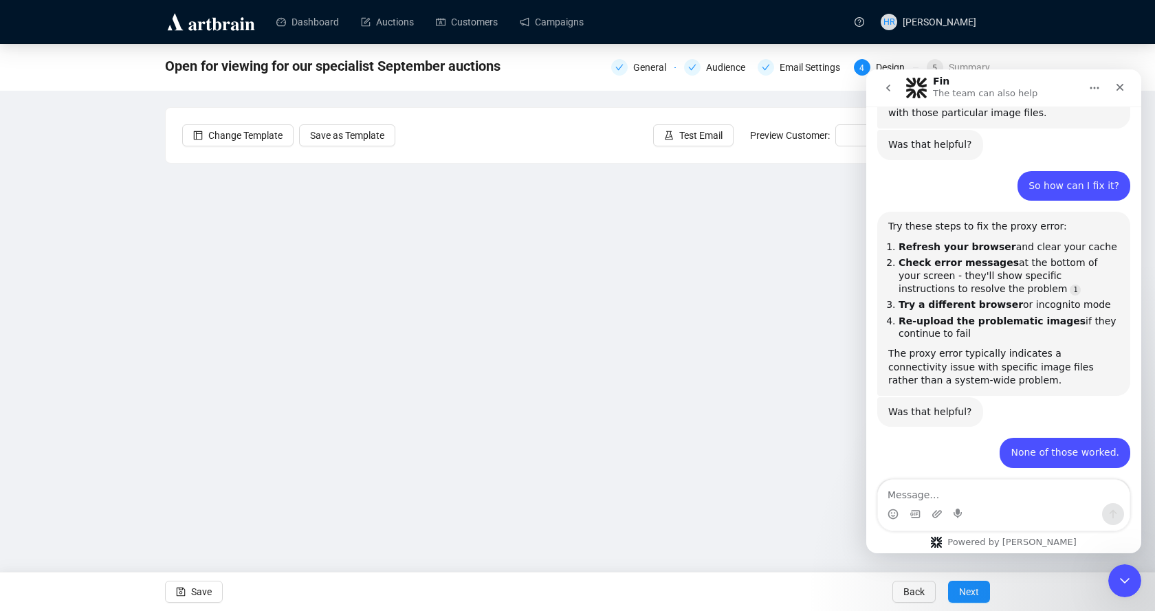
scroll to position [1424, 0]
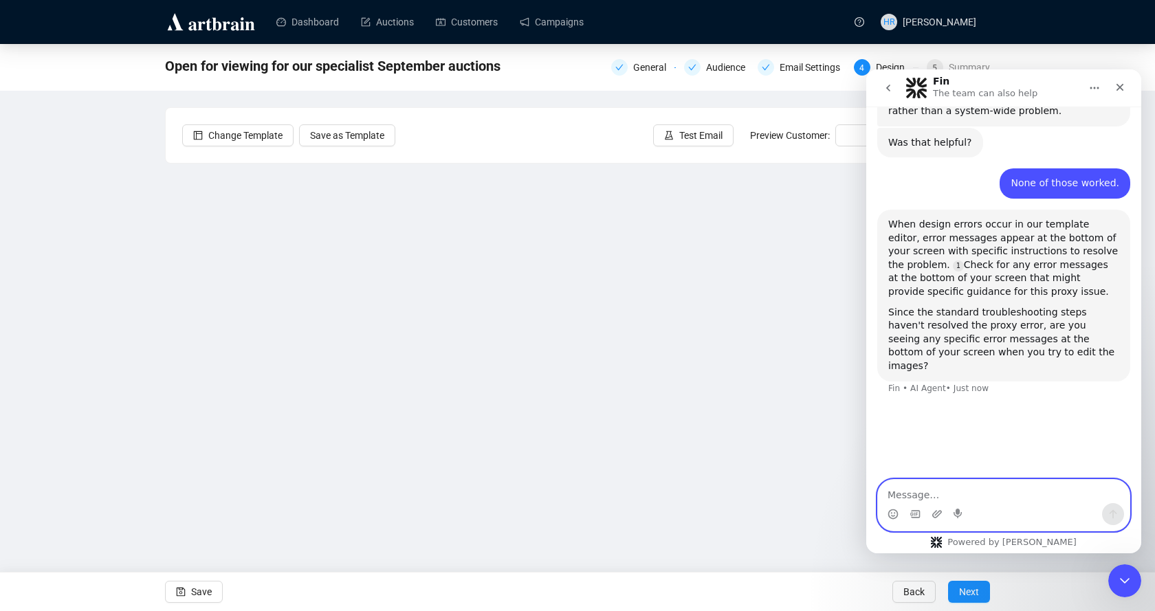
click at [950, 488] on textarea "Message…" at bounding box center [1004, 491] width 252 height 23
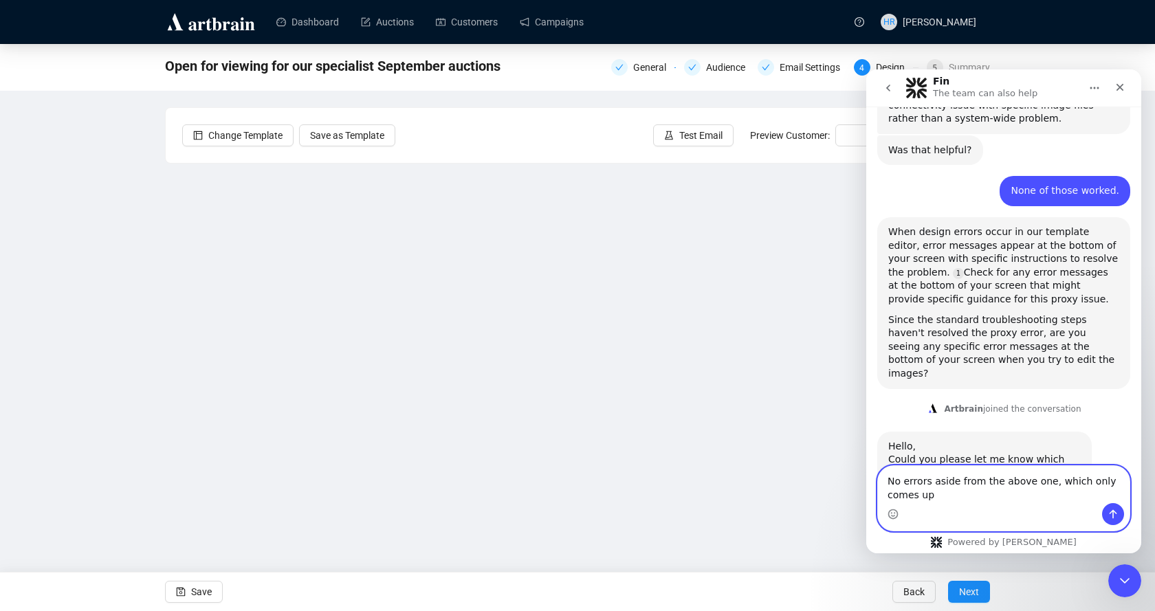
scroll to position [1416, 0]
type textarea "No errors aside from the above one, which only comes up when I"
click at [1116, 578] on icon "Close Intercom Messenger" at bounding box center [1123, 579] width 17 height 17
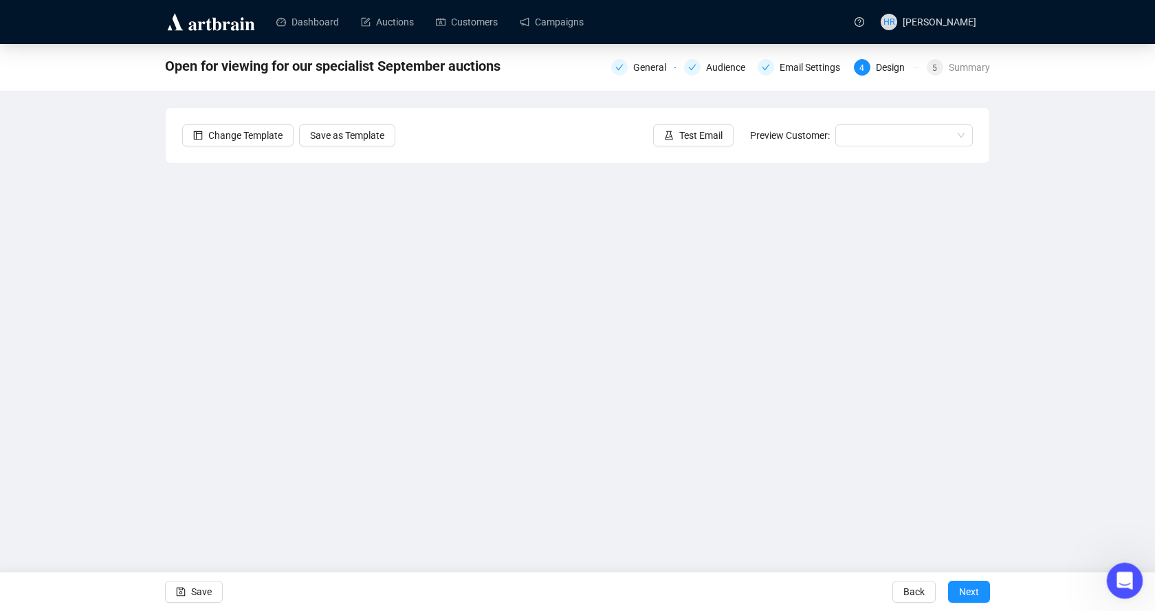
click at [1126, 581] on icon "Open Intercom Messenger" at bounding box center [1123, 579] width 23 height 23
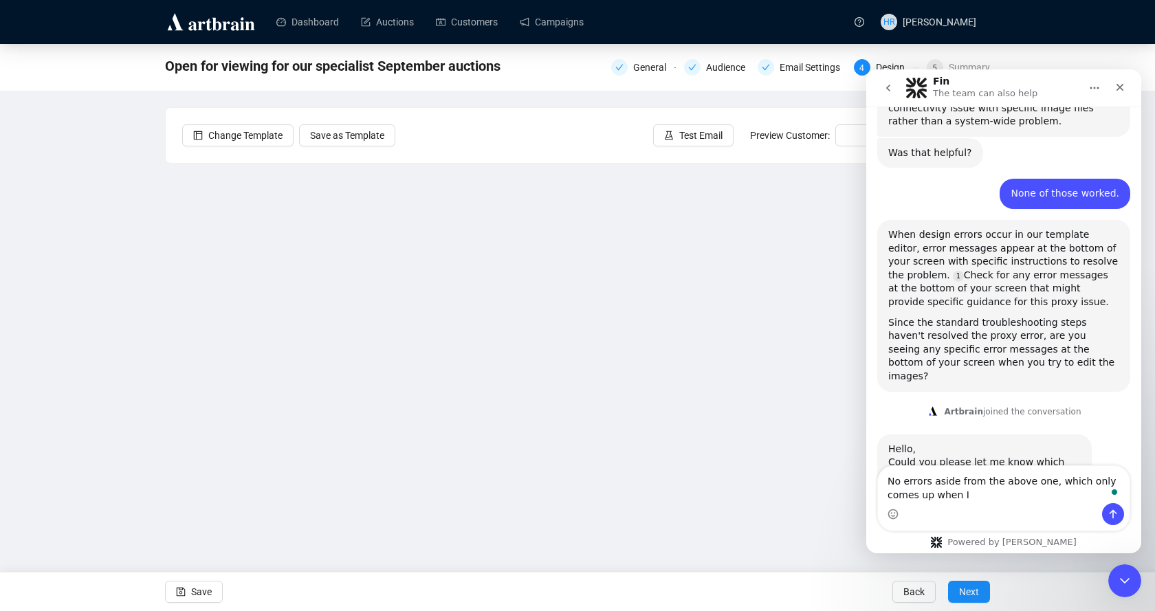
scroll to position [1469, 0]
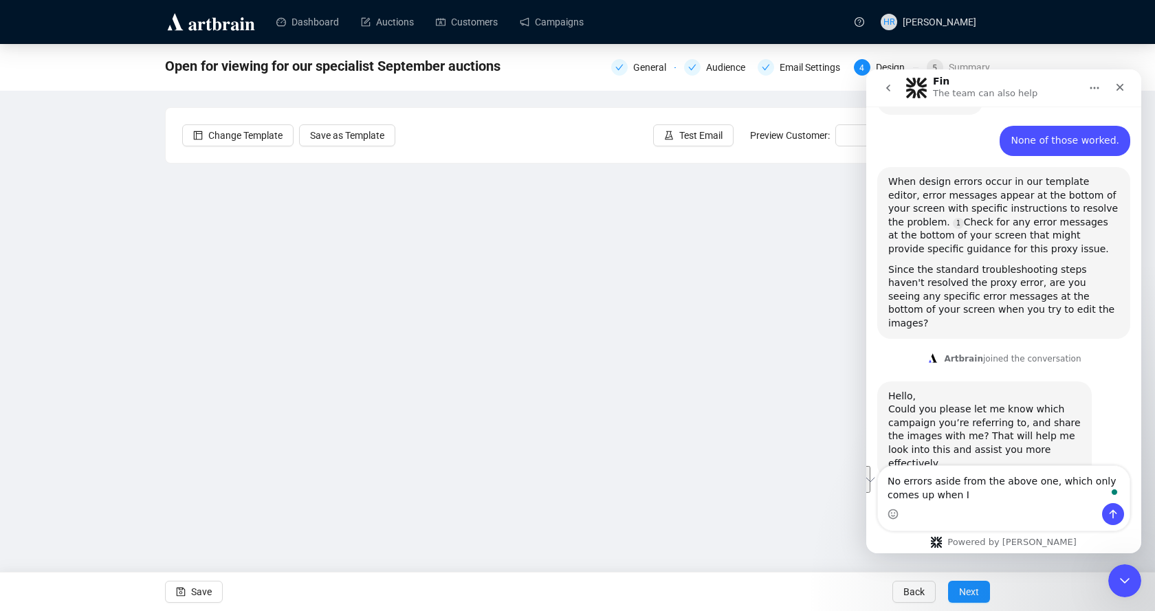
drag, startPoint x: 948, startPoint y: 494, endPoint x: 883, endPoint y: 475, distance: 67.9
click at [883, 475] on textarea "No errors aside from the above one, which only comes up when I" at bounding box center [1004, 484] width 252 height 37
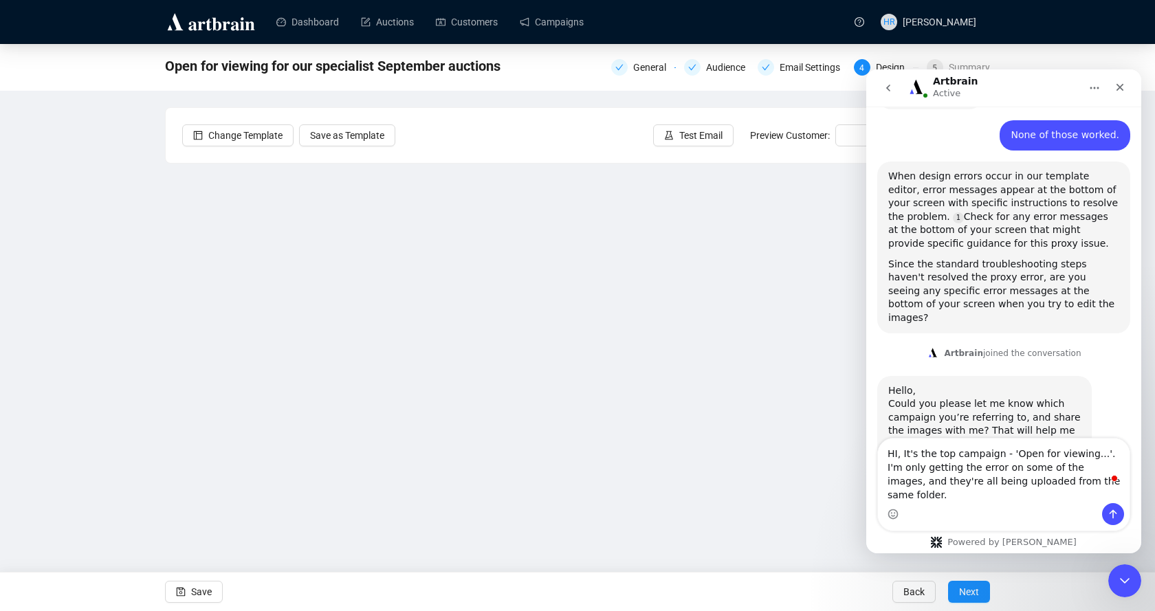
type textarea "HI, It's the top campaign - 'Open for viewing...'. I'm only getting the error o…"
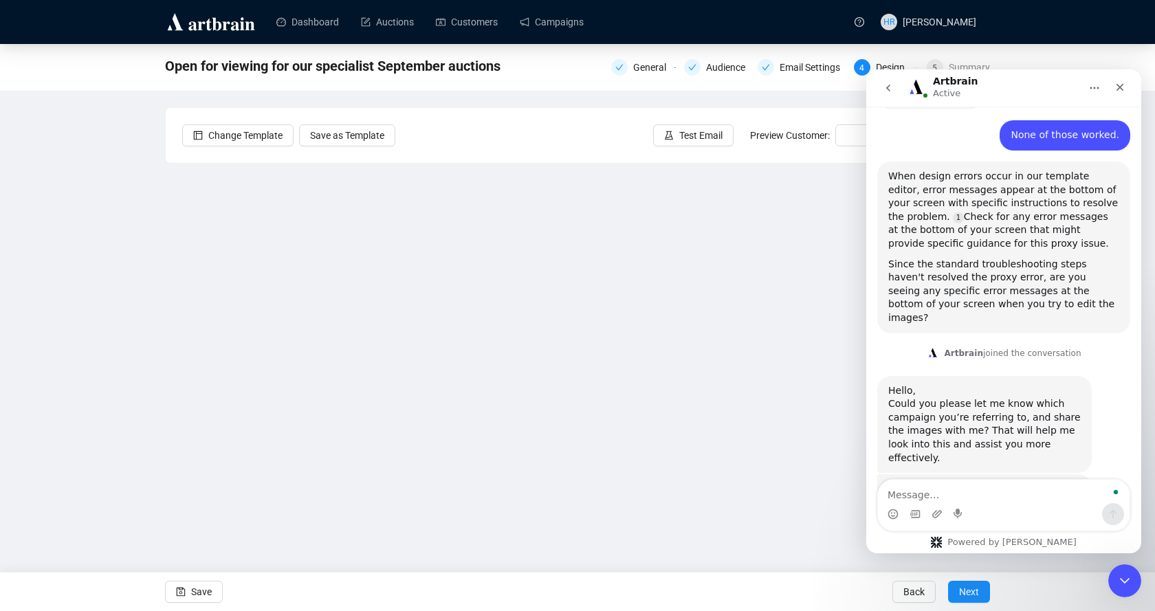
scroll to position [1529, 0]
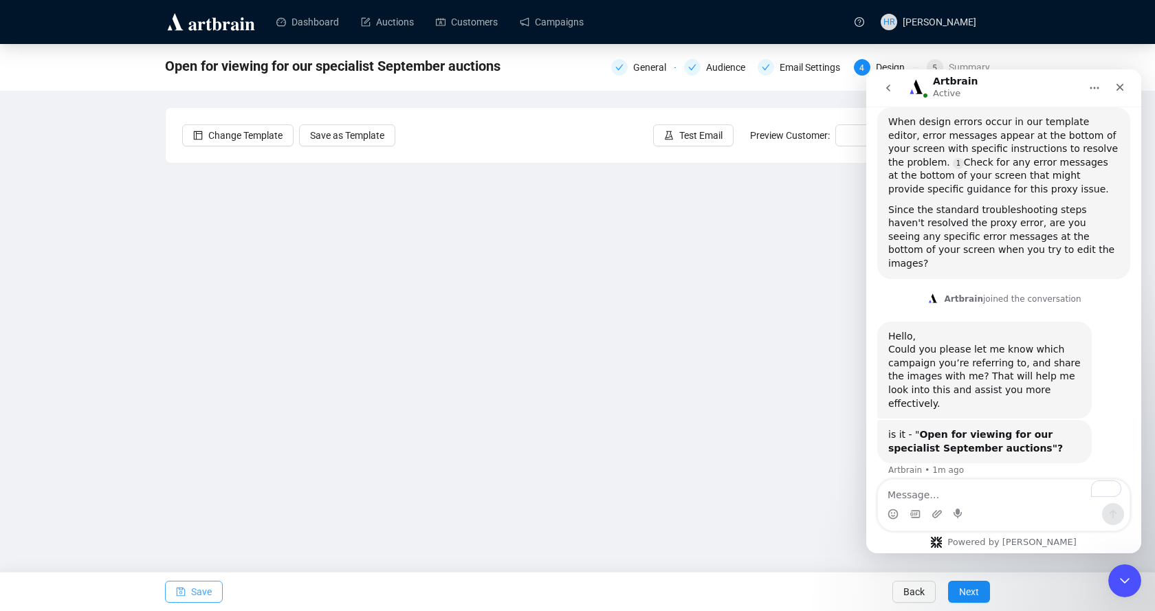
click at [204, 593] on span "Save" at bounding box center [201, 592] width 21 height 39
click at [1119, 584] on icon "Close Intercom Messenger" at bounding box center [1123, 579] width 17 height 17
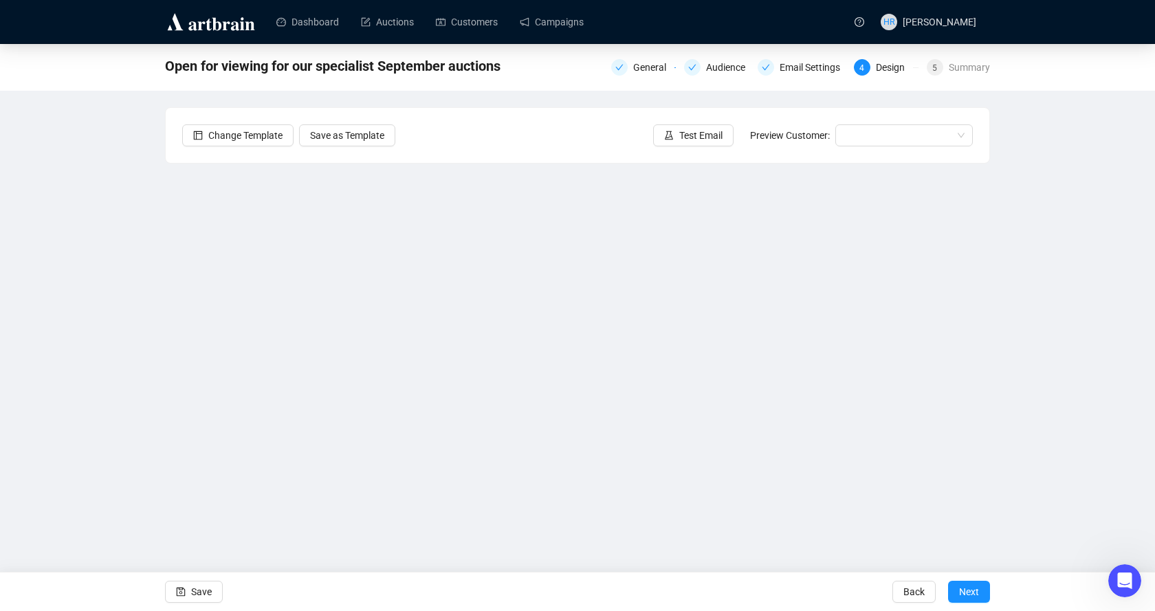
scroll to position [1581, 0]
click at [188, 589] on button "Save" at bounding box center [194, 592] width 58 height 22
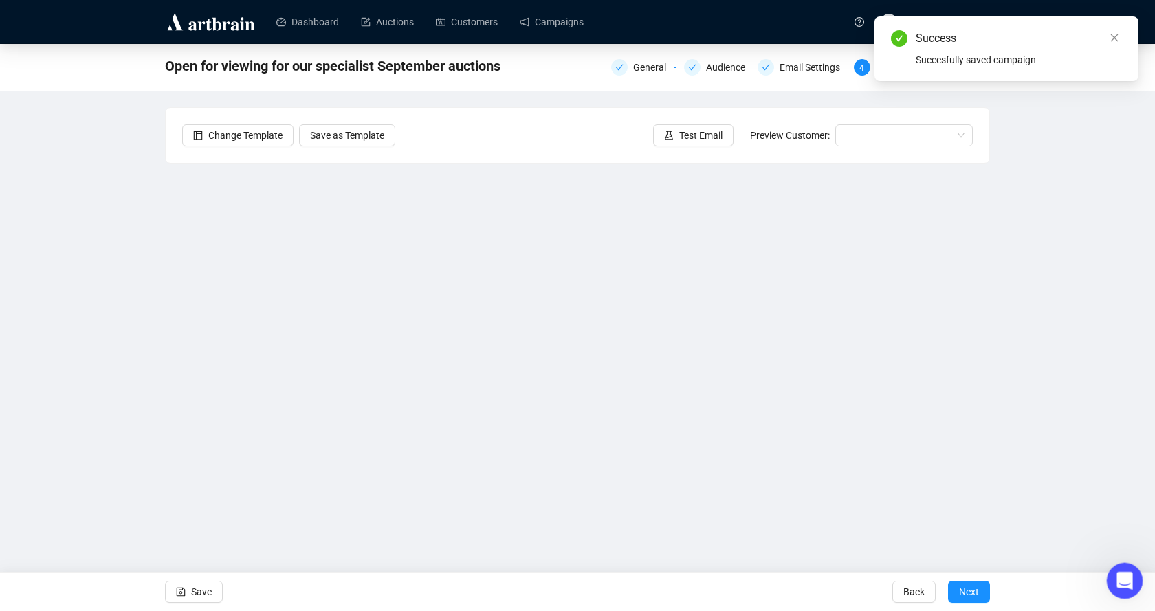
click at [1117, 582] on icon "Open Intercom Messenger" at bounding box center [1123, 579] width 23 height 23
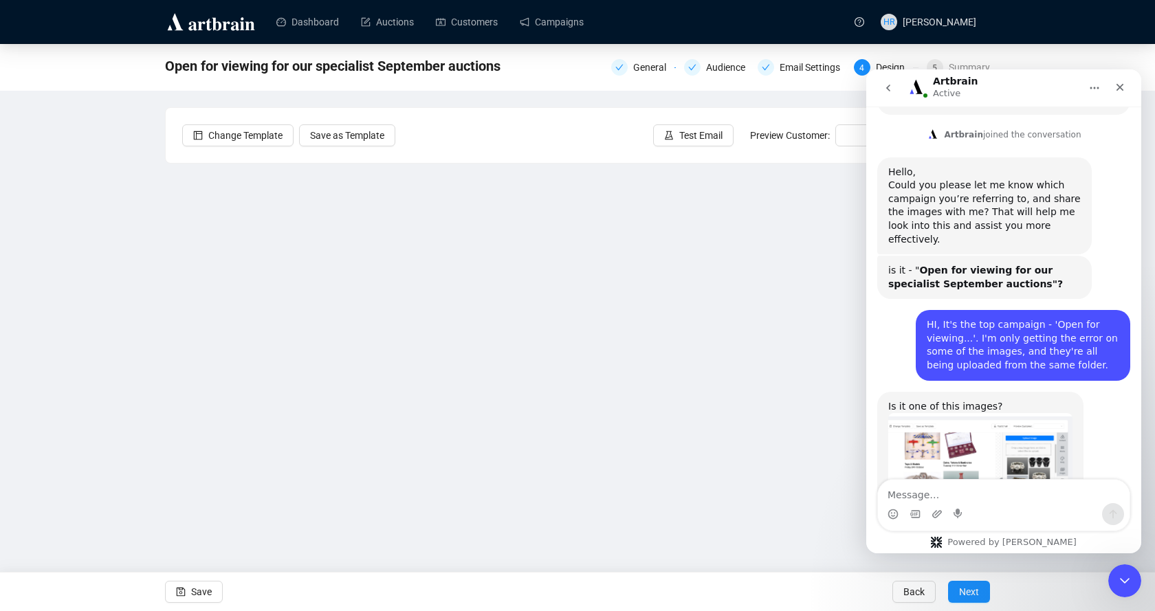
scroll to position [1746, 0]
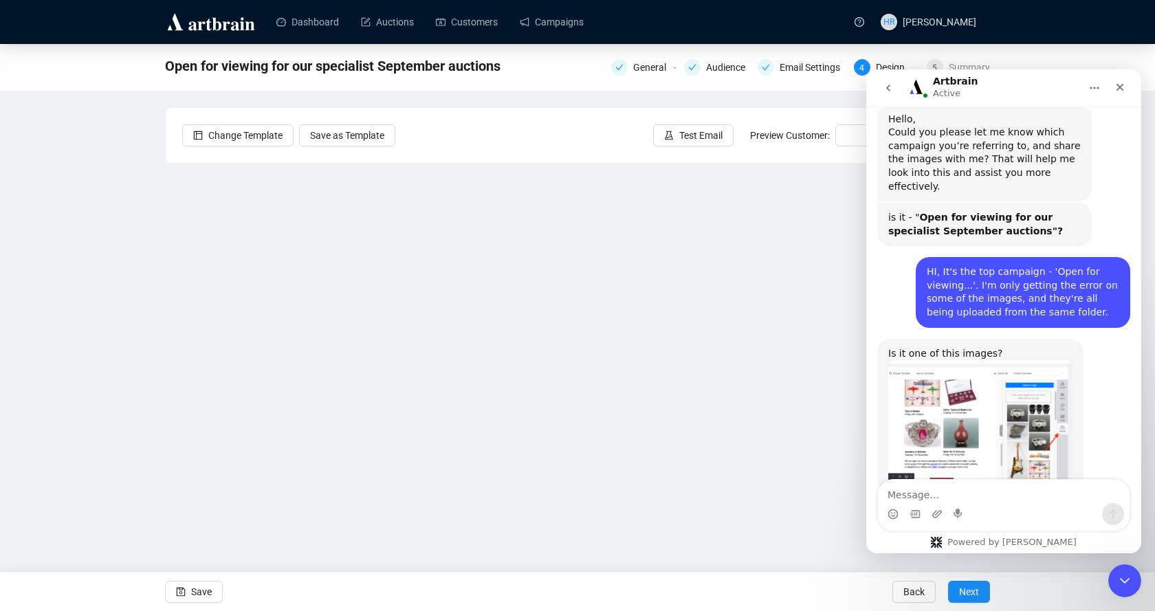
click at [912, 490] on textarea "Message…" at bounding box center [1004, 491] width 252 height 23
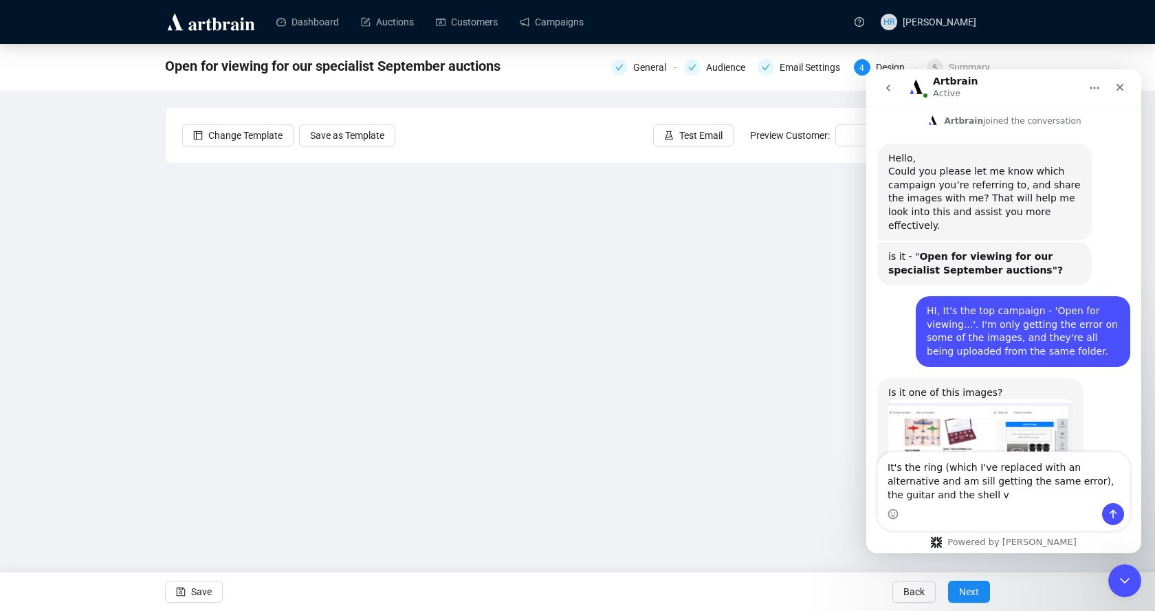
scroll to position [1720, 0]
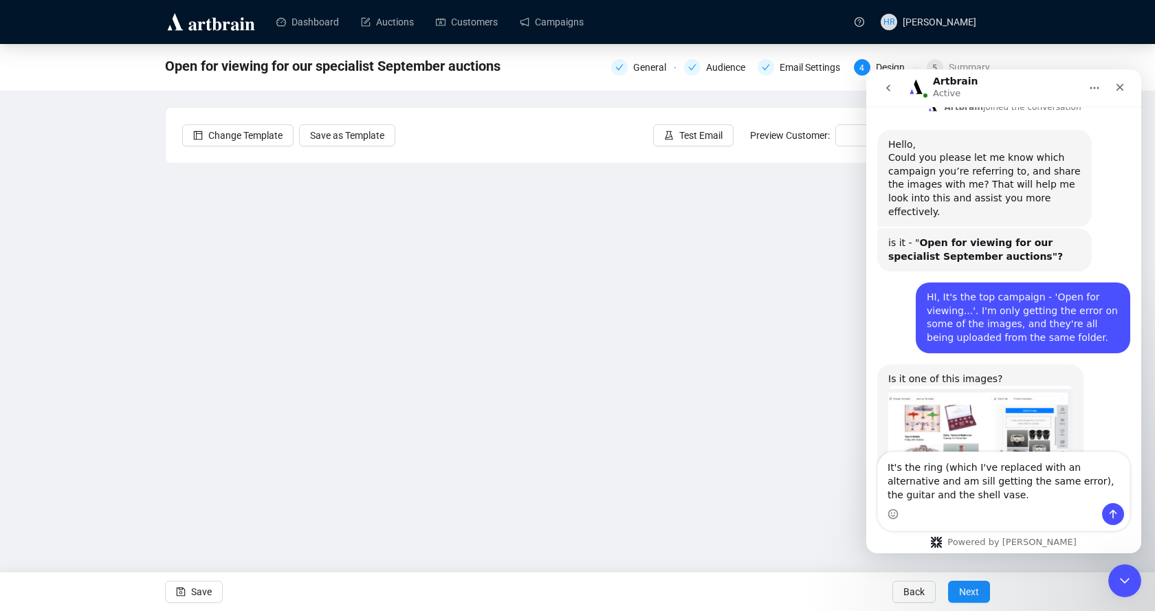
type textarea "It's the ring (which I've replaced with an alternative and am sill getting the …"
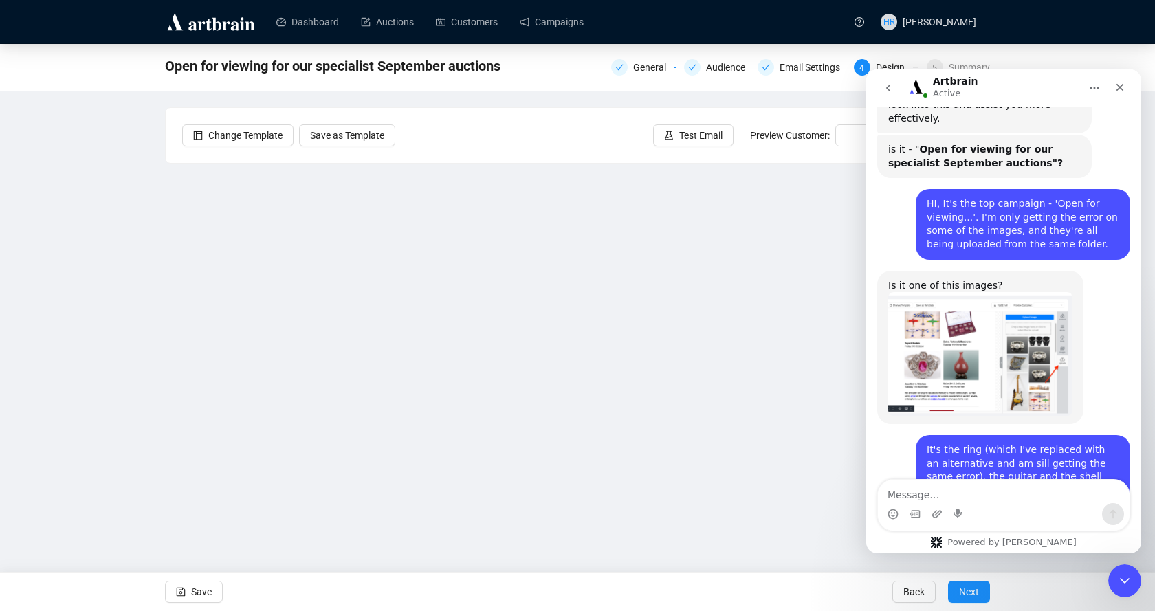
scroll to position [1815, 0]
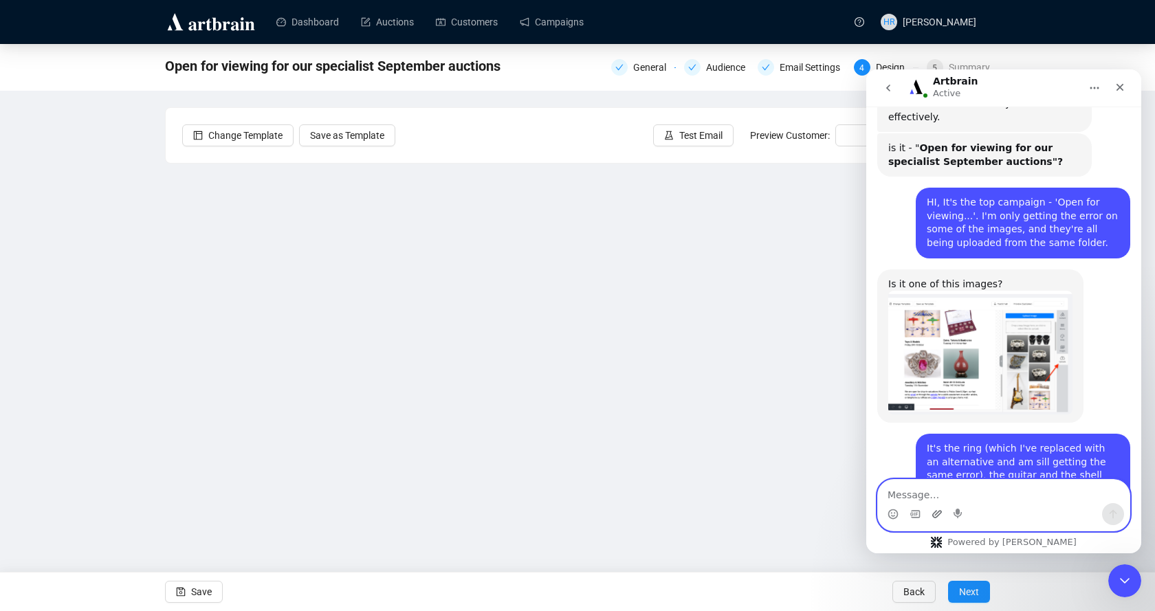
click at [941, 516] on icon "Upload attachment" at bounding box center [937, 514] width 11 height 11
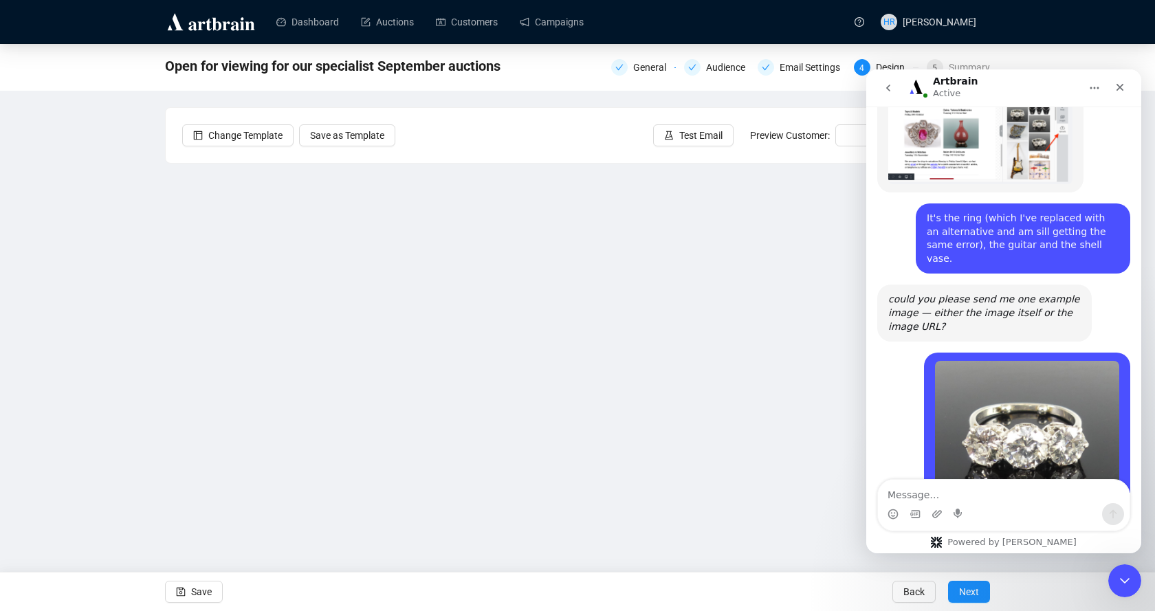
scroll to position [2075, 0]
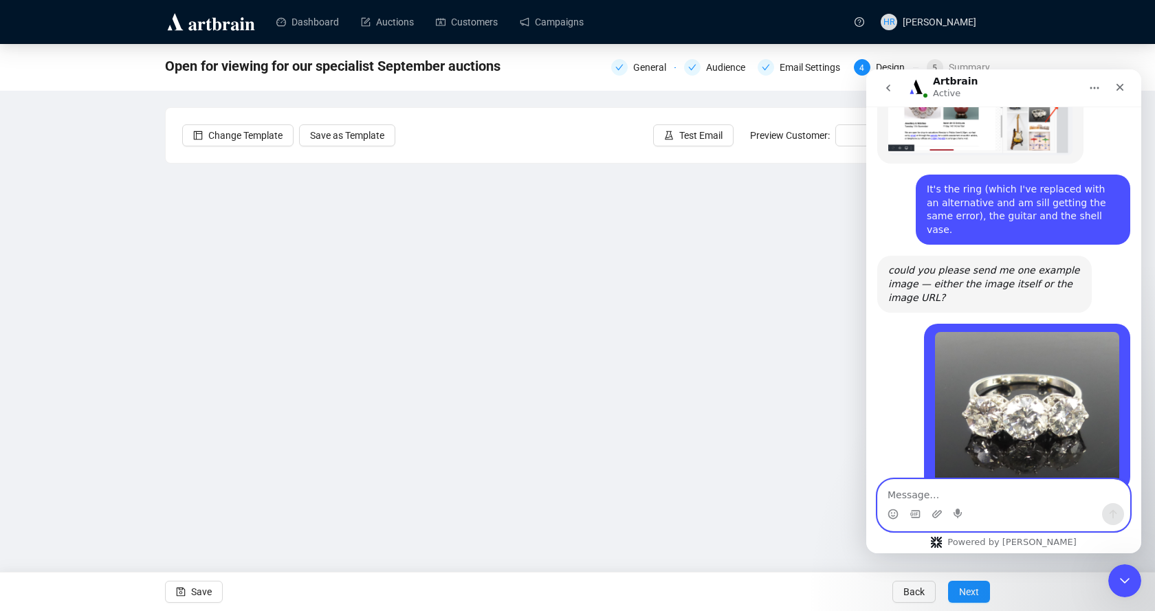
click at [925, 489] on textarea "Message…" at bounding box center [1004, 491] width 252 height 23
type textarea "Will do, thanks."
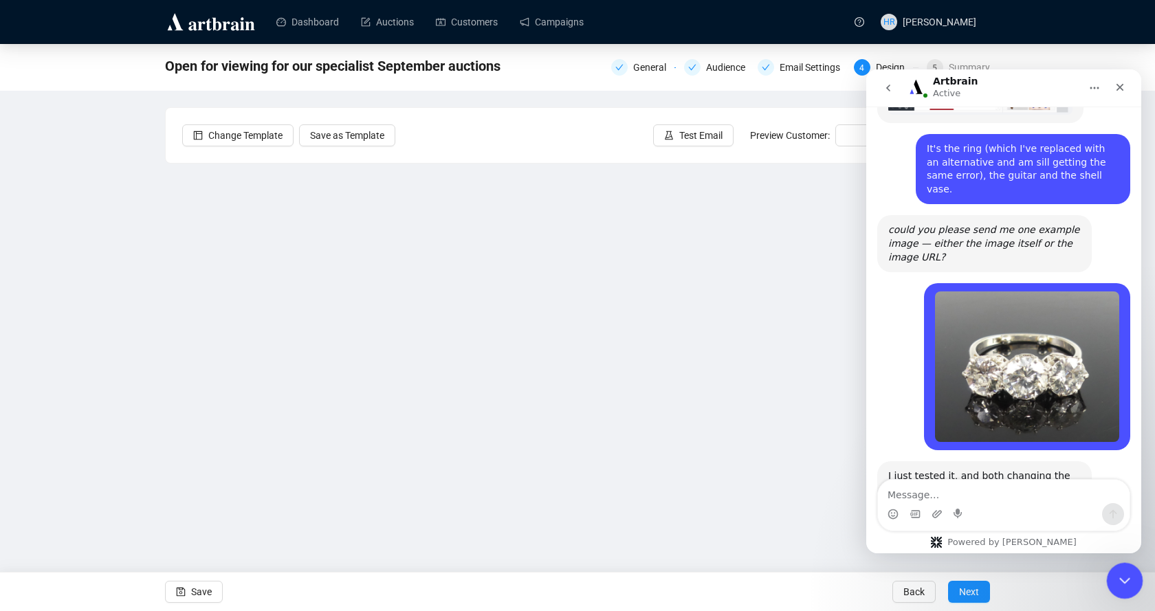
click at [1117, 573] on icon "Close Intercom Messenger" at bounding box center [1123, 579] width 17 height 17
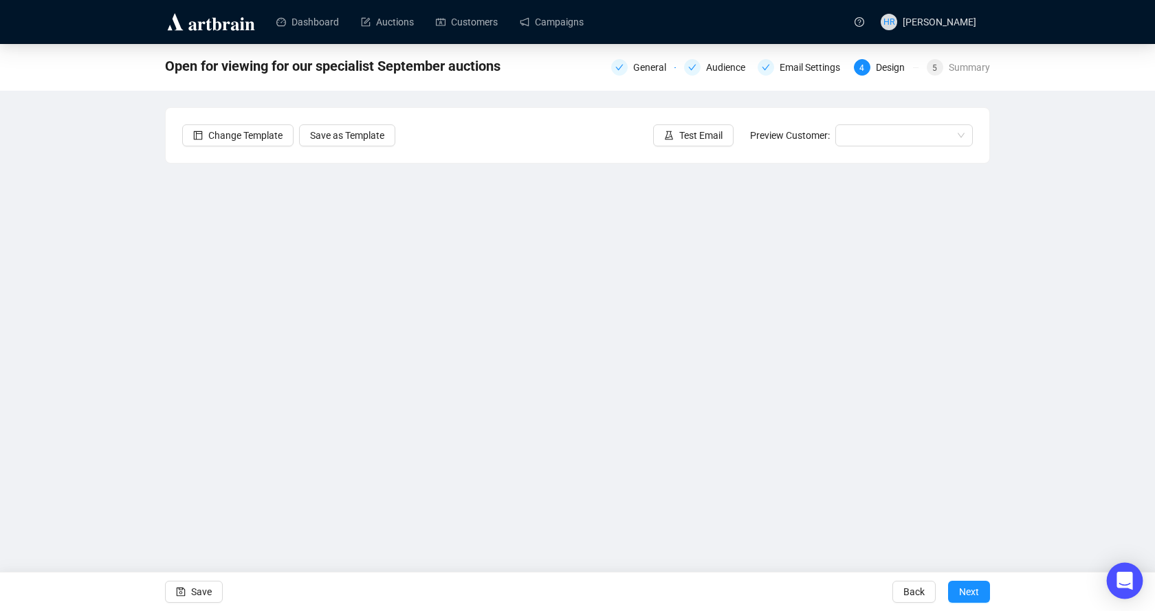
click at [1114, 580] on div "Open Intercom Messenger" at bounding box center [1125, 581] width 36 height 36
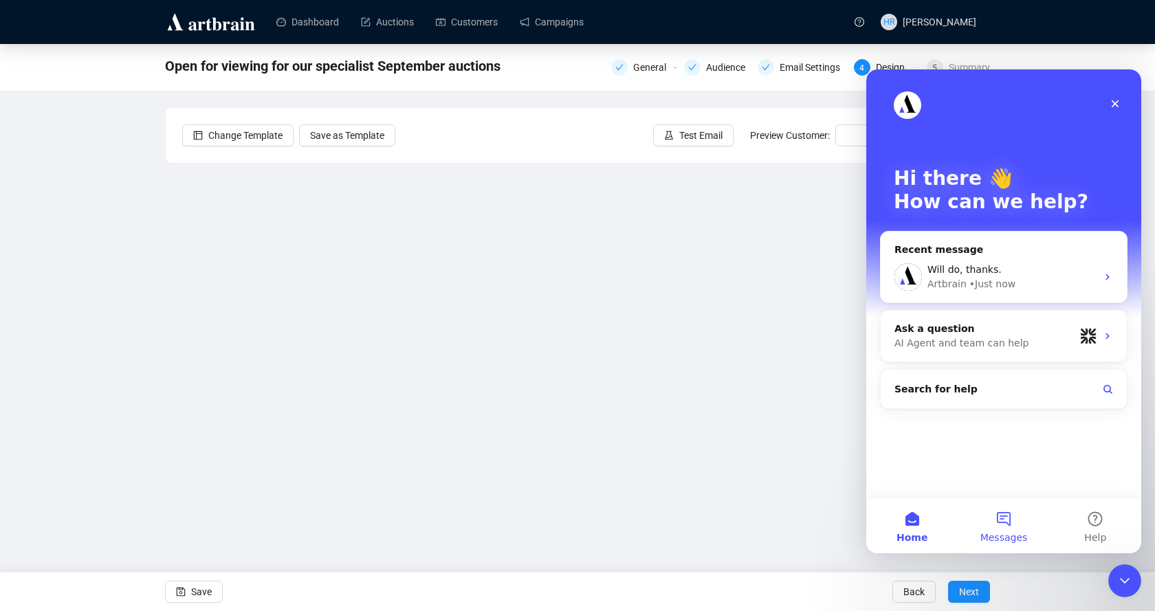
click at [1003, 518] on button "Messages" at bounding box center [1003, 526] width 91 height 55
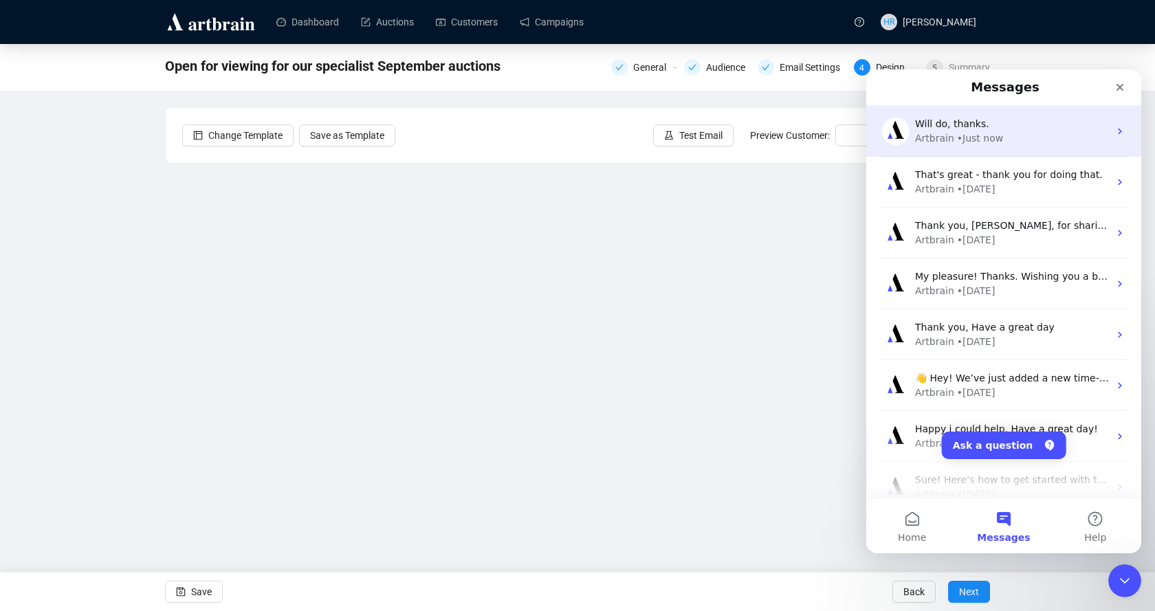
click at [927, 129] on span "Will do, thanks." at bounding box center [952, 123] width 74 height 11
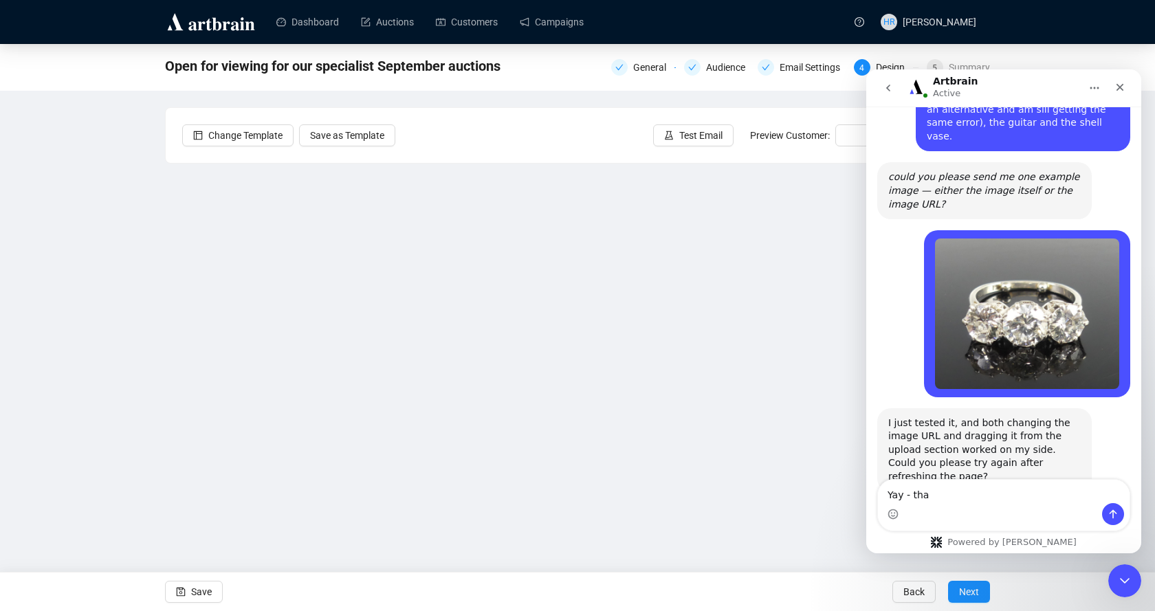
scroll to position [2115, 0]
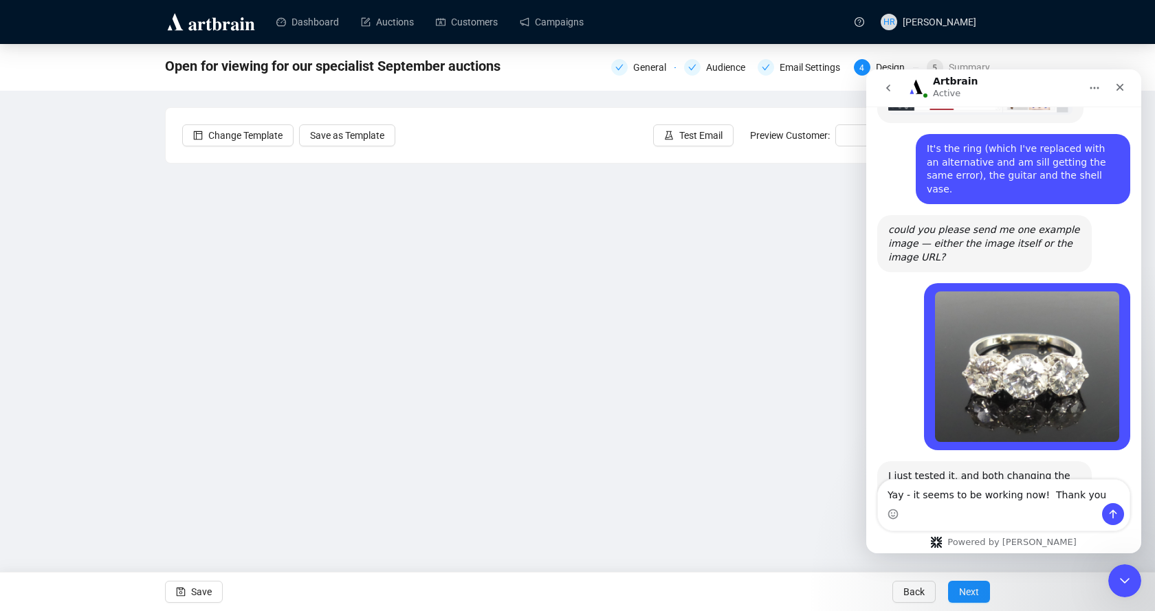
type textarea "Yay - it seems to be working now! Thank you"
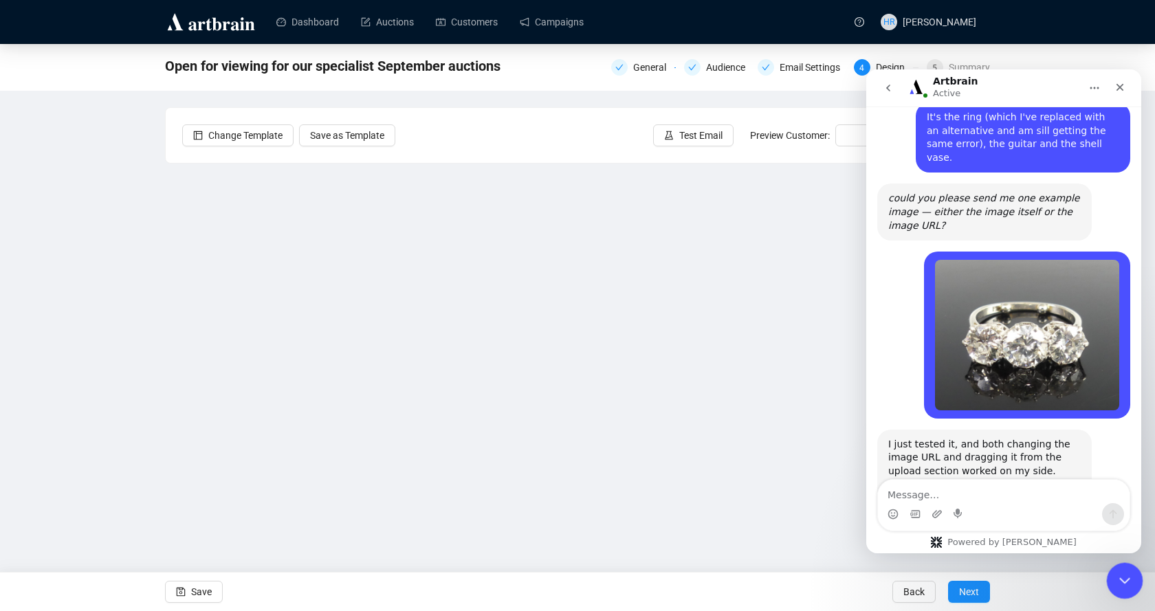
click at [1121, 580] on icon "Close Intercom Messenger" at bounding box center [1123, 579] width 10 height 6
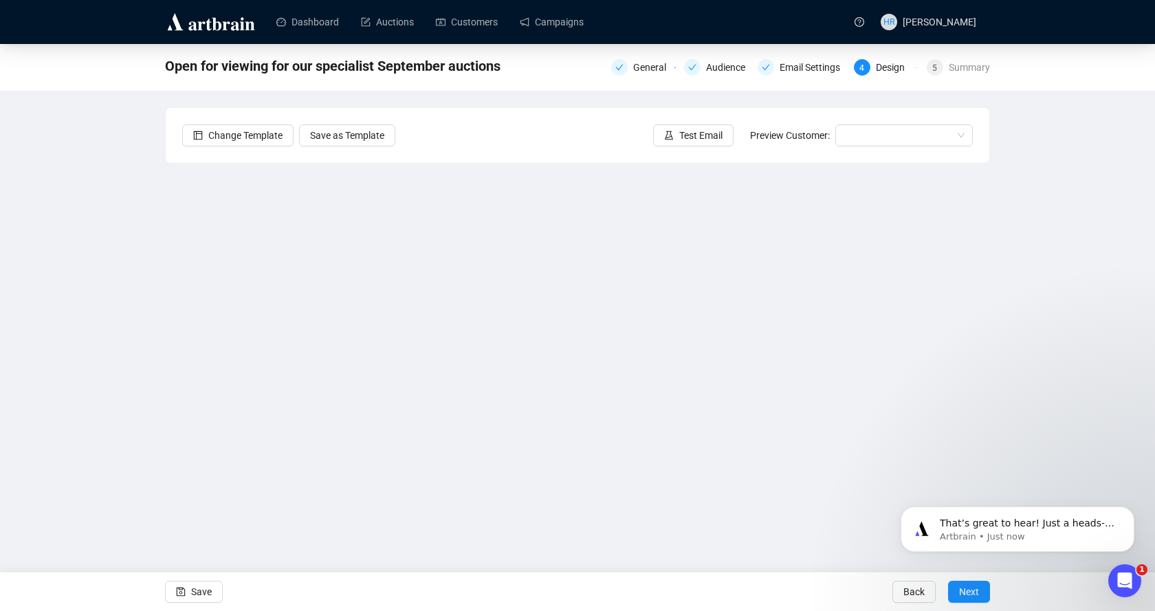
scroll to position [2215, 0]
click at [955, 526] on p "That’s great to hear! Just a heads-up, I changed one of the images while testin…" at bounding box center [1028, 524] width 177 height 14
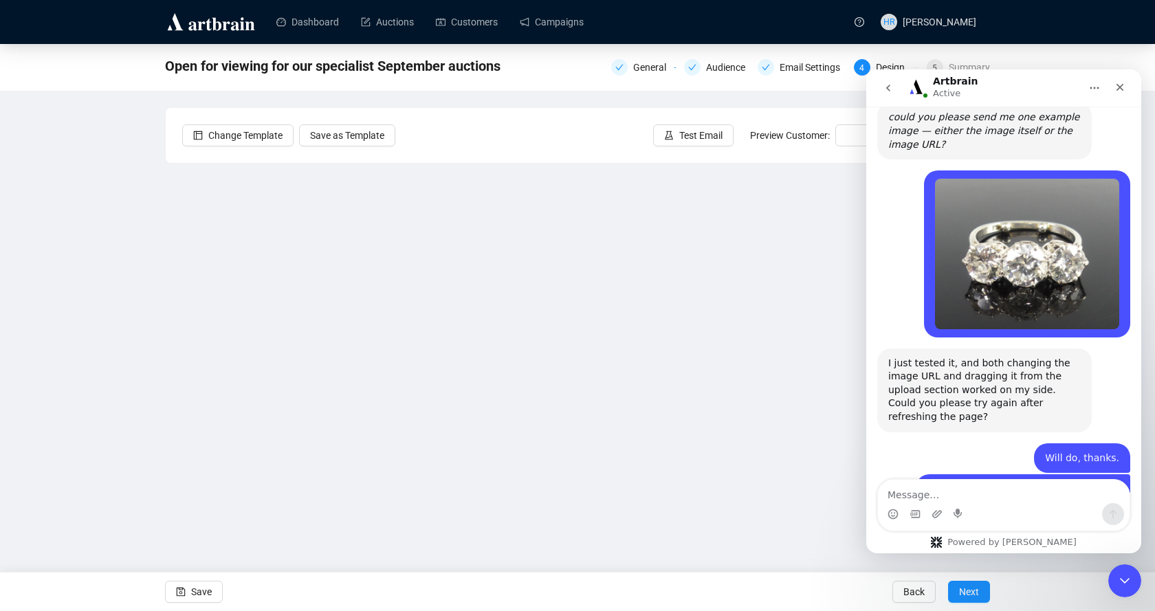
scroll to position [2237, 0]
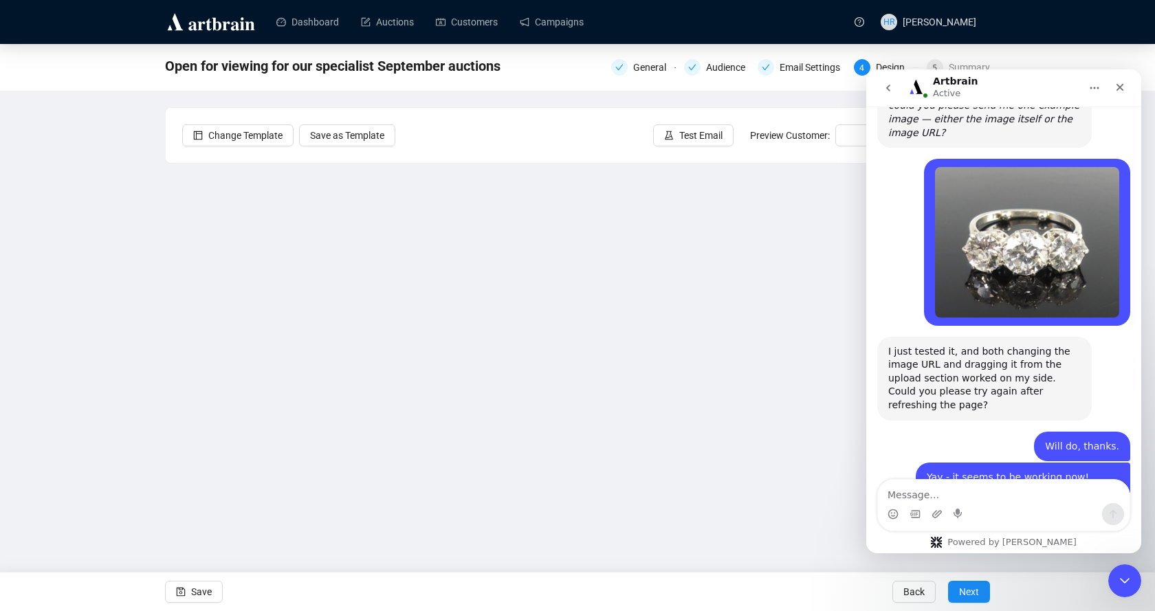
click at [914, 490] on textarea "Message…" at bounding box center [1004, 491] width 252 height 23
type textarea "OK, thanks."
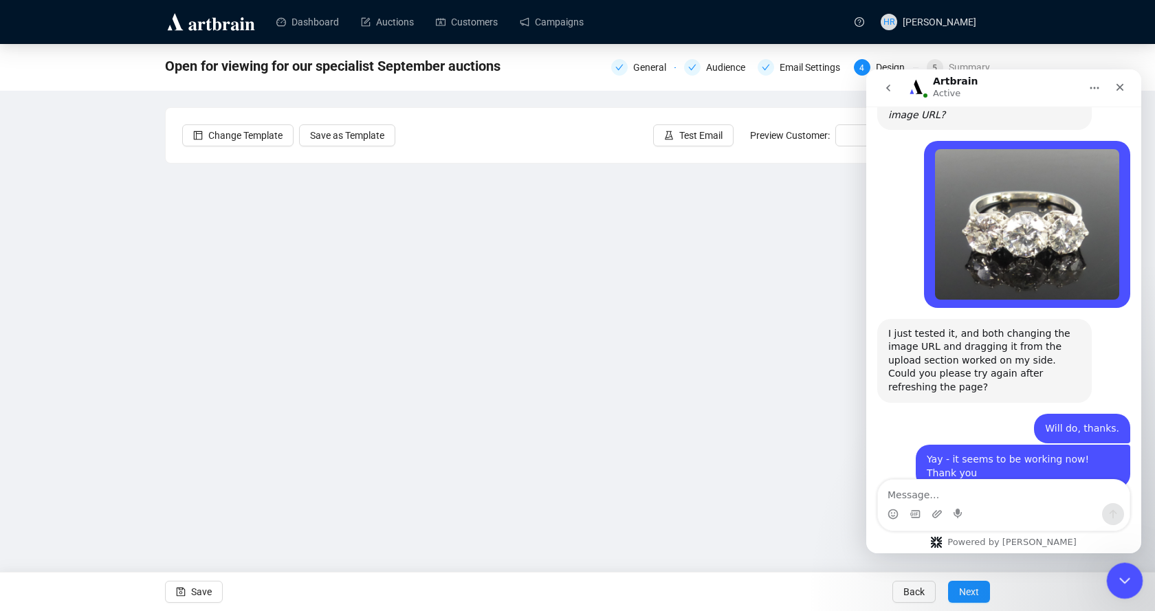
click at [1119, 580] on icon "Close Intercom Messenger" at bounding box center [1123, 579] width 17 height 17
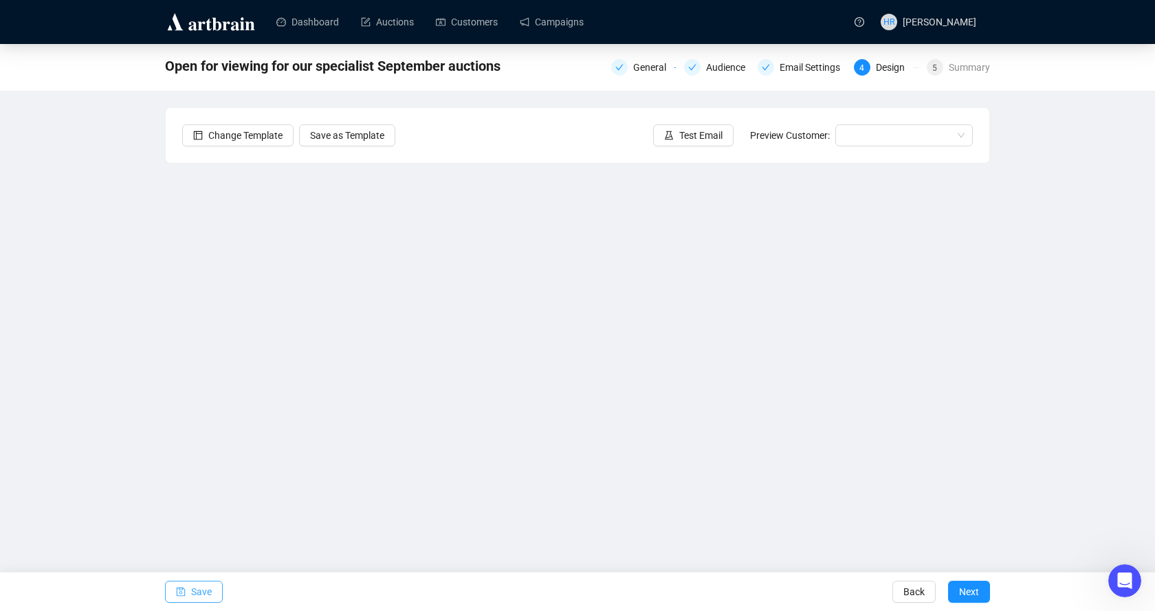
click at [195, 595] on span "Save" at bounding box center [201, 592] width 21 height 39
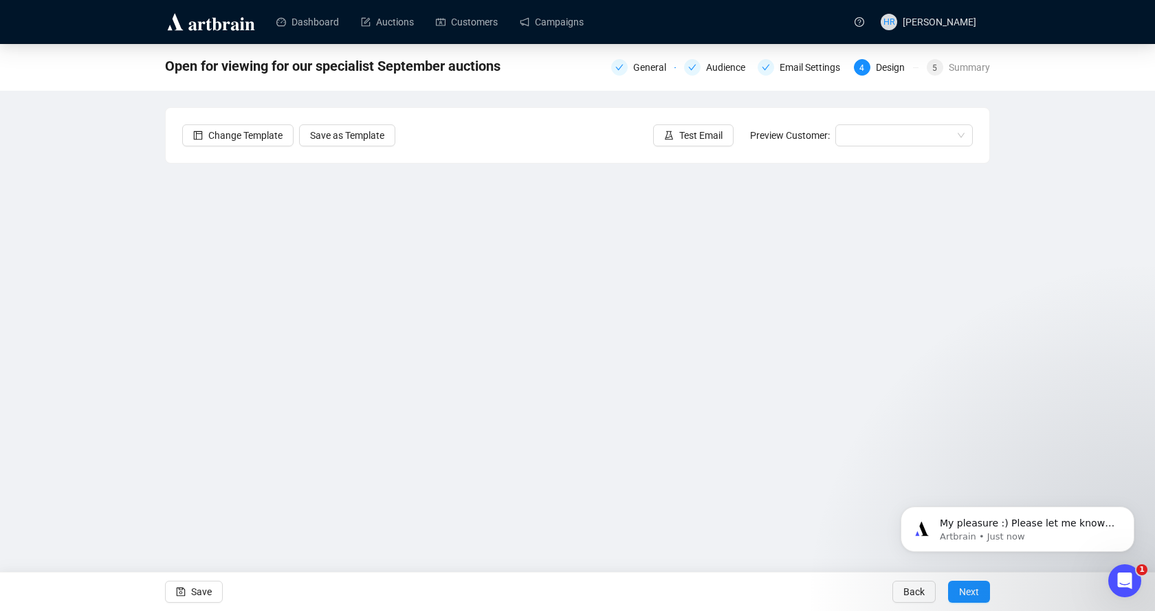
scroll to position [2337, 0]
click at [192, 596] on span "Save" at bounding box center [201, 592] width 21 height 39
click at [210, 587] on span "Save" at bounding box center [201, 592] width 21 height 39
click at [1081, 525] on p "My pleasure :) Please let me know if i can be of any help on another matter." at bounding box center [1028, 524] width 177 height 14
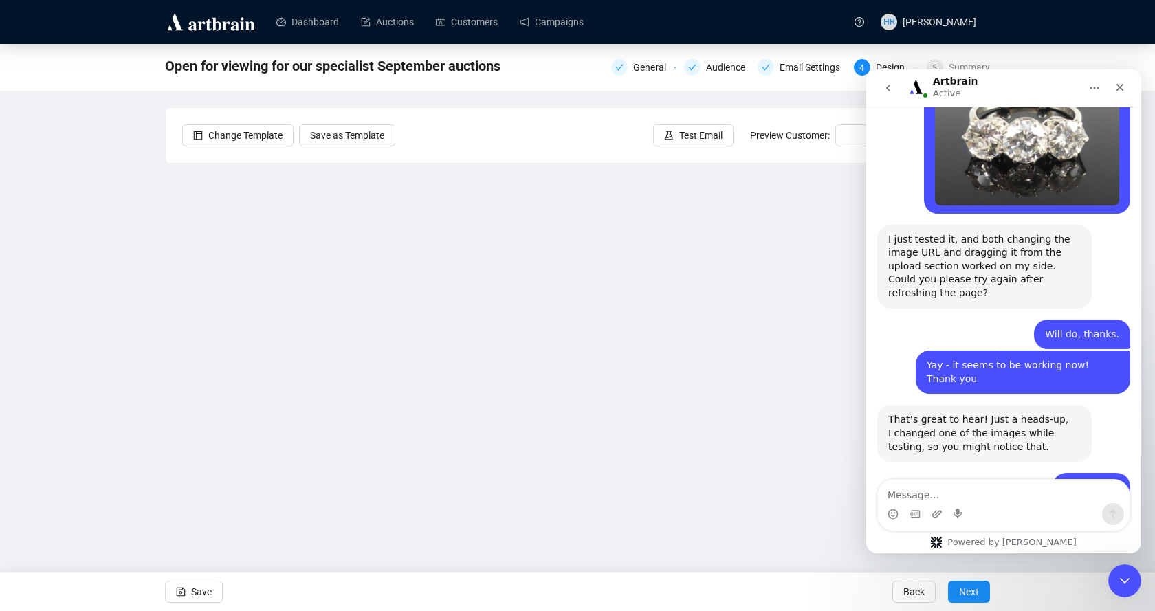
scroll to position [2360, 0]
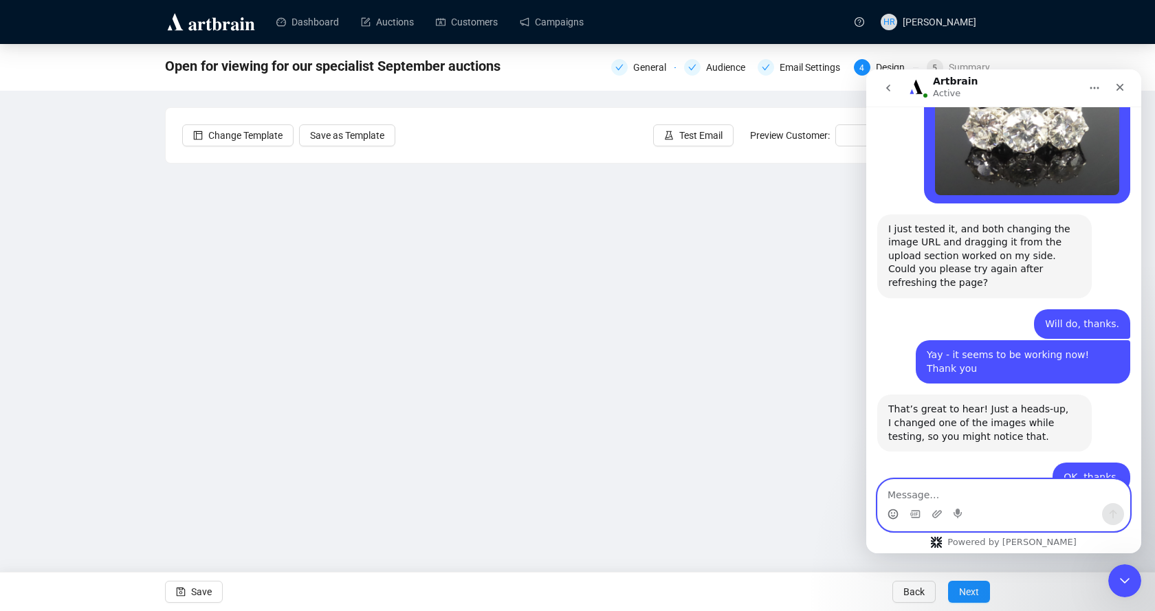
click at [892, 512] on icon "Emoji picker" at bounding box center [893, 514] width 11 height 11
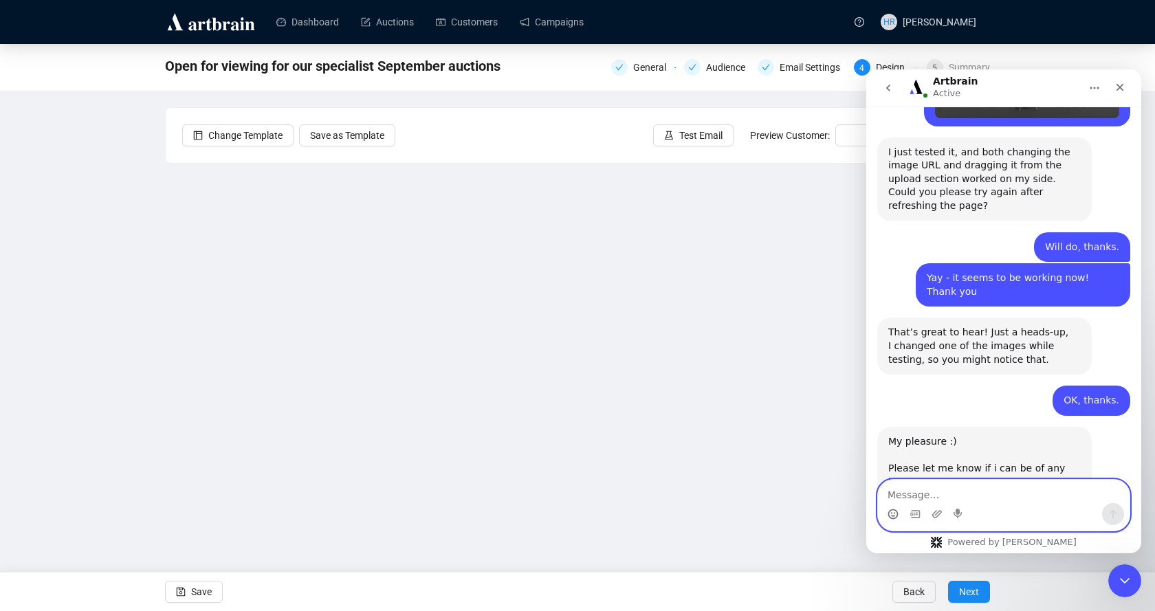
scroll to position [2439, 0]
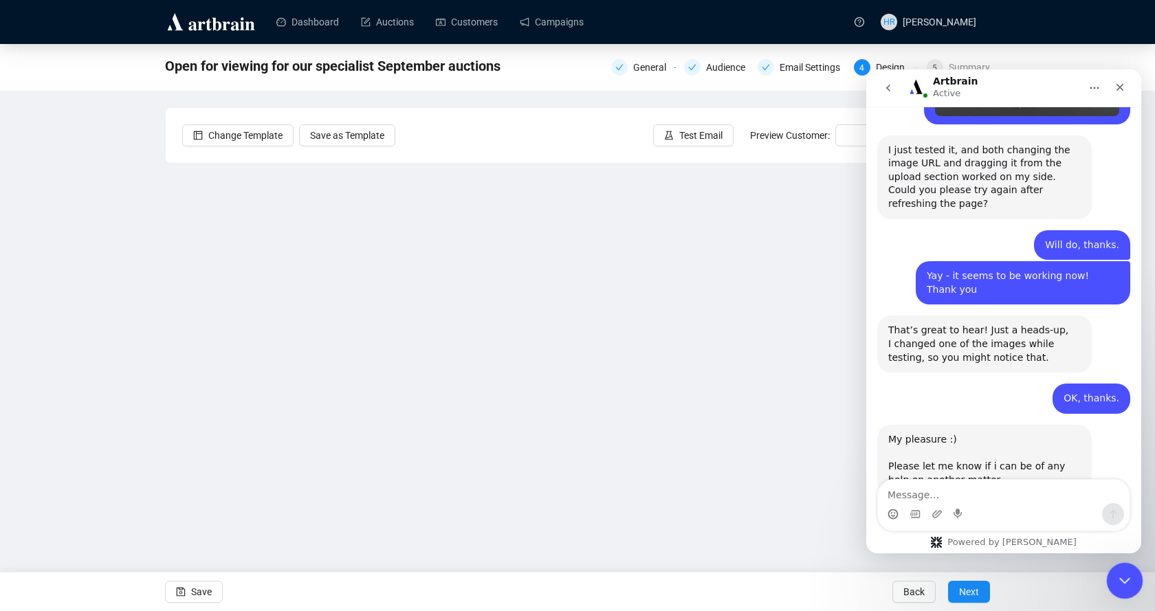
click at [1129, 577] on icon "Close Intercom Messenger" at bounding box center [1123, 579] width 17 height 17
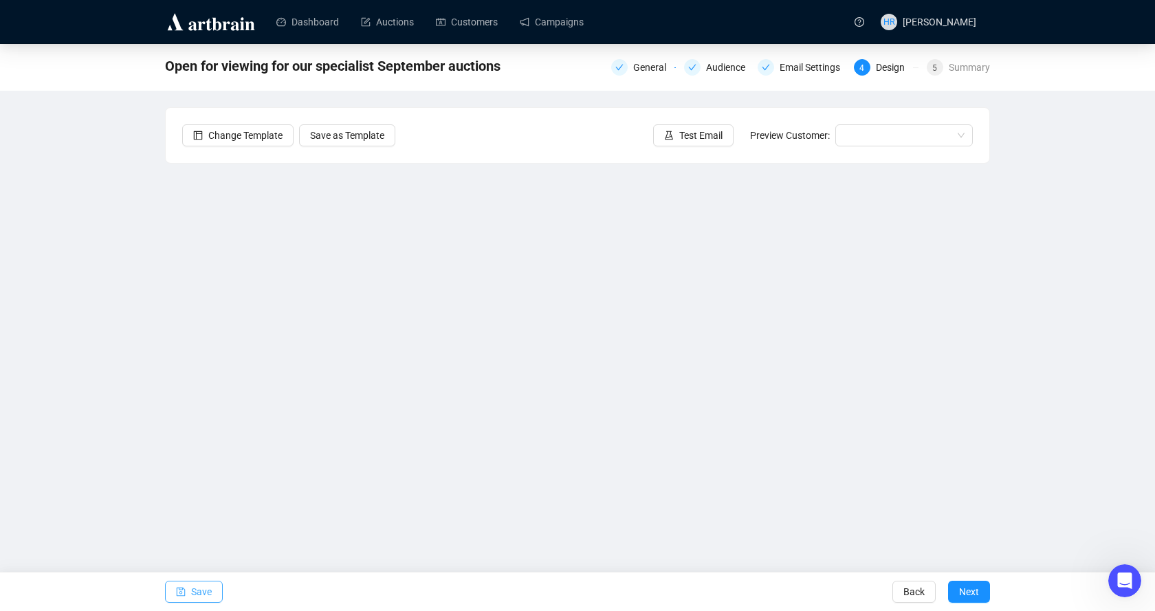
click at [197, 583] on span "Save" at bounding box center [201, 592] width 21 height 39
click at [199, 589] on span "Save" at bounding box center [201, 592] width 21 height 39
click at [966, 585] on span "Next" at bounding box center [969, 592] width 20 height 39
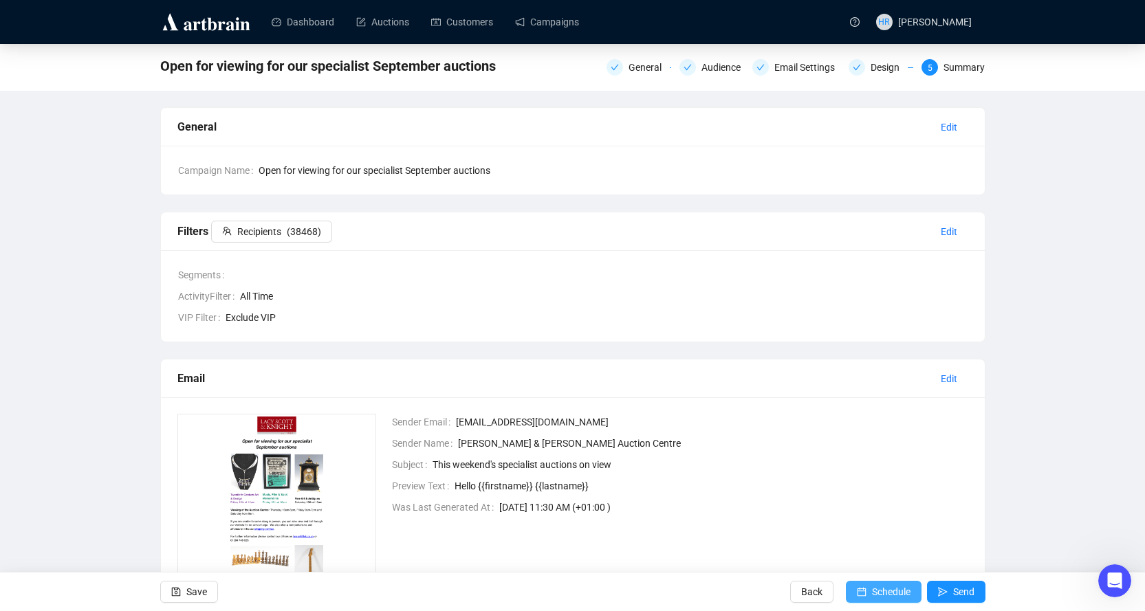
click at [871, 590] on button "Schedule" at bounding box center [884, 592] width 76 height 22
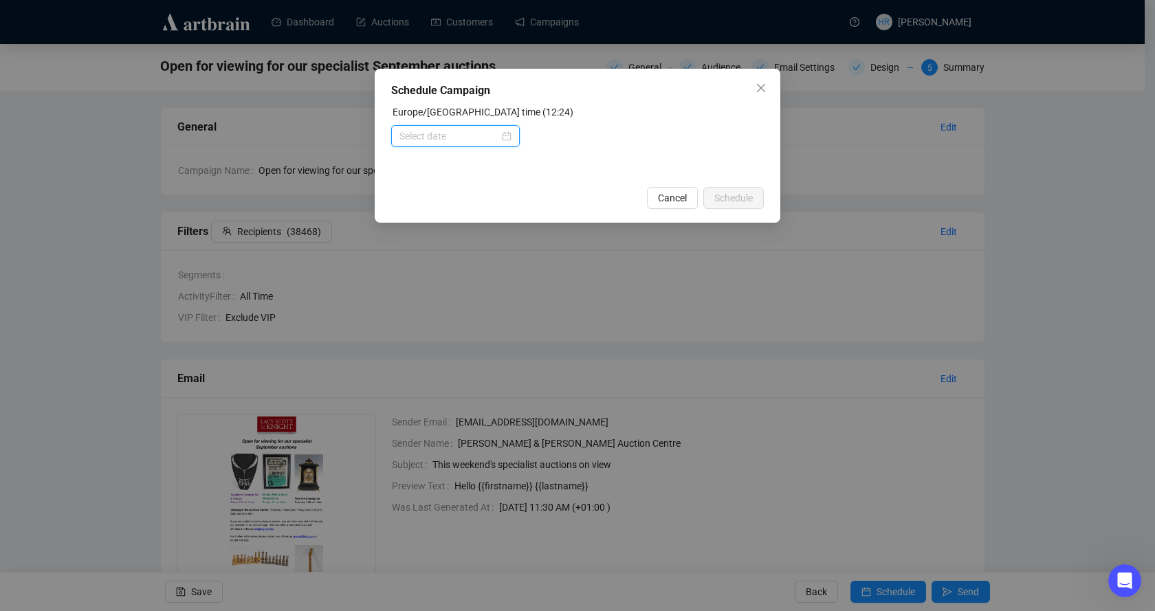
click at [441, 139] on input at bounding box center [449, 136] width 100 height 15
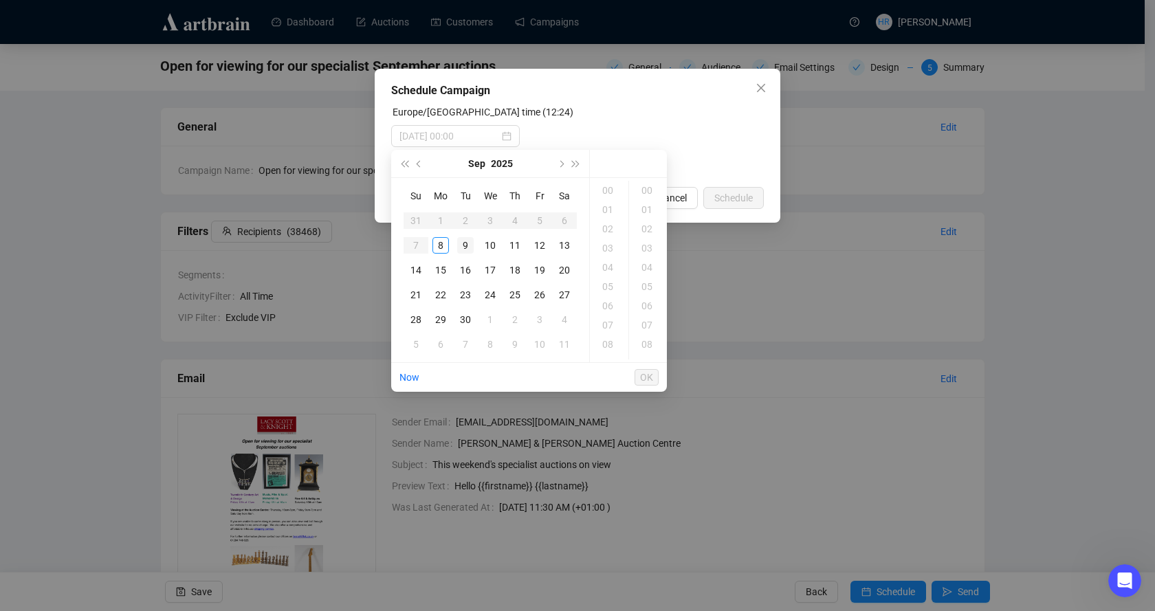
click at [466, 245] on div "9" at bounding box center [465, 245] width 17 height 17
click at [609, 263] on div "18" at bounding box center [609, 261] width 33 height 19
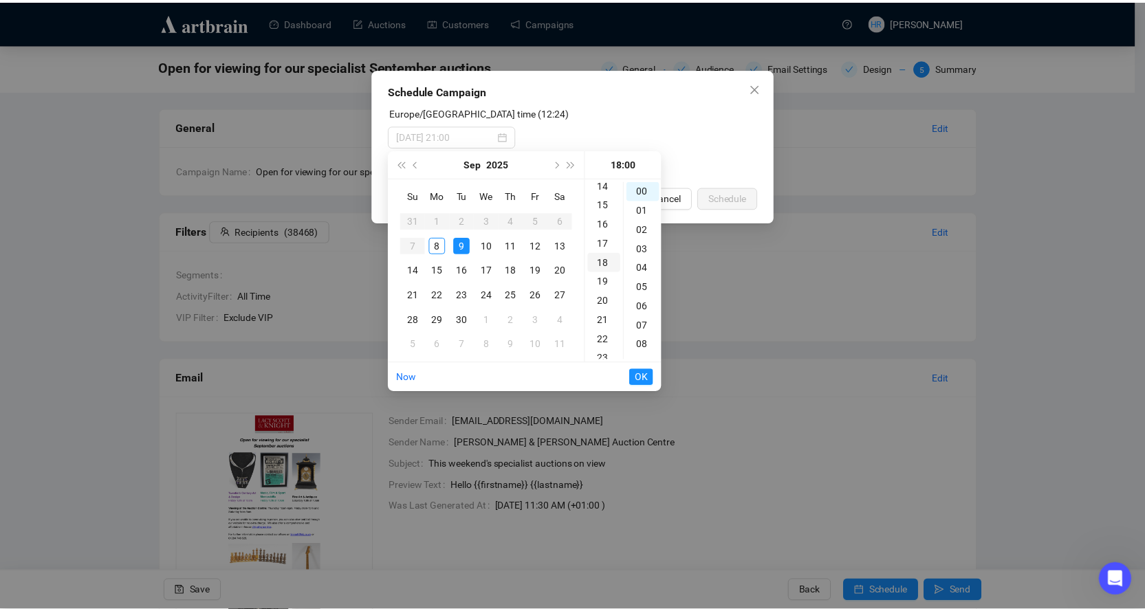
scroll to position [347, 0]
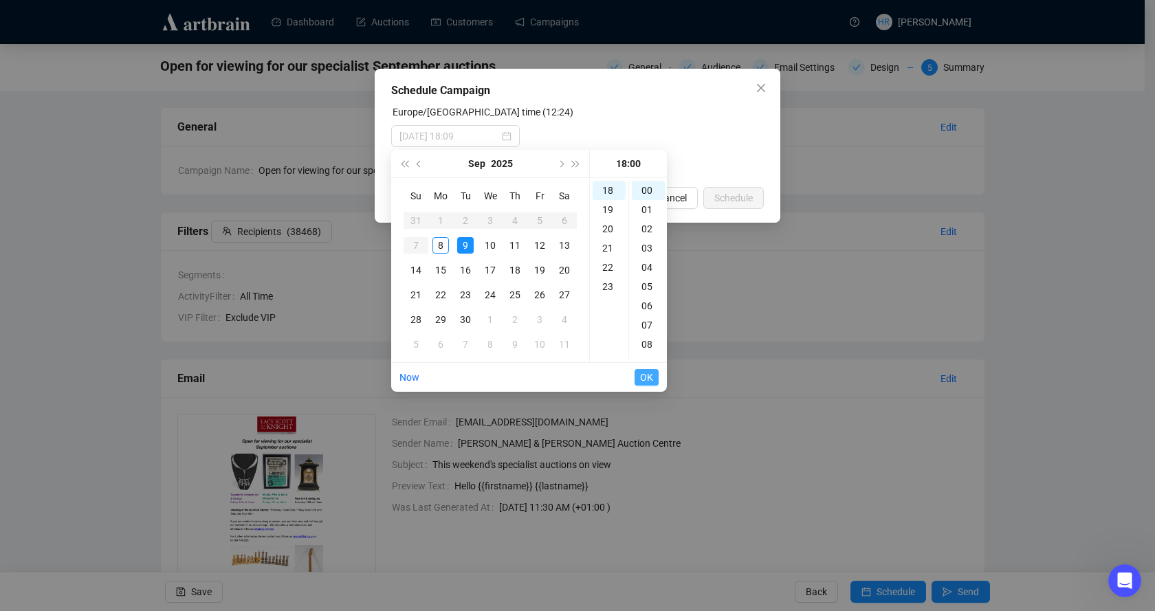
type input "[DATE] 18:00"
click at [640, 372] on span "OK" at bounding box center [646, 377] width 13 height 26
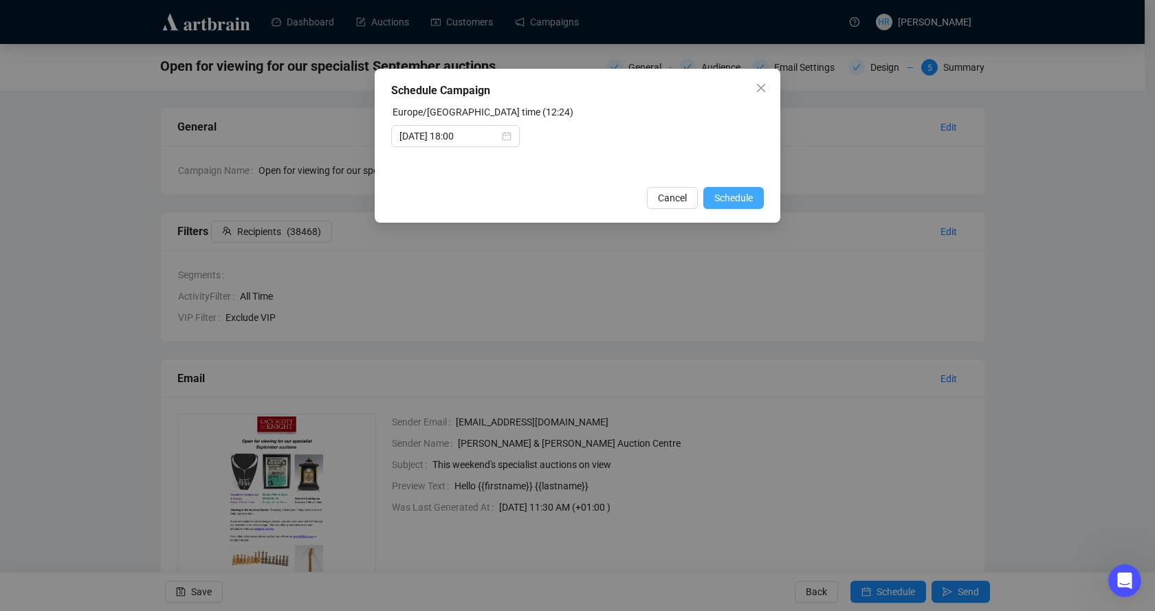
click at [717, 205] on span "Schedule" at bounding box center [733, 197] width 39 height 15
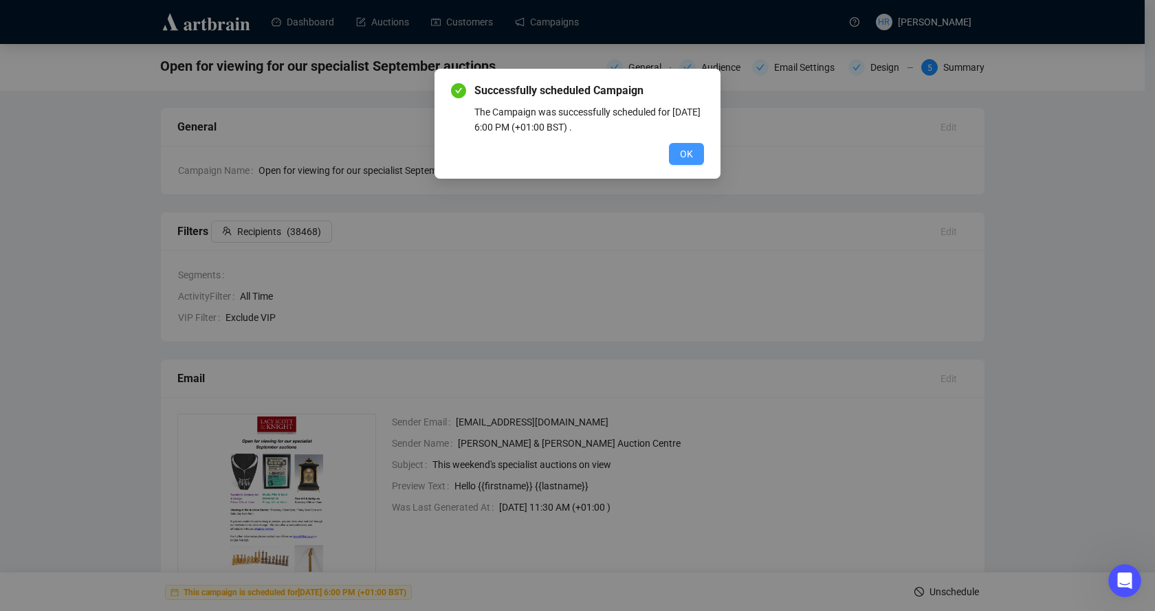
click at [694, 157] on button "OK" at bounding box center [686, 154] width 35 height 22
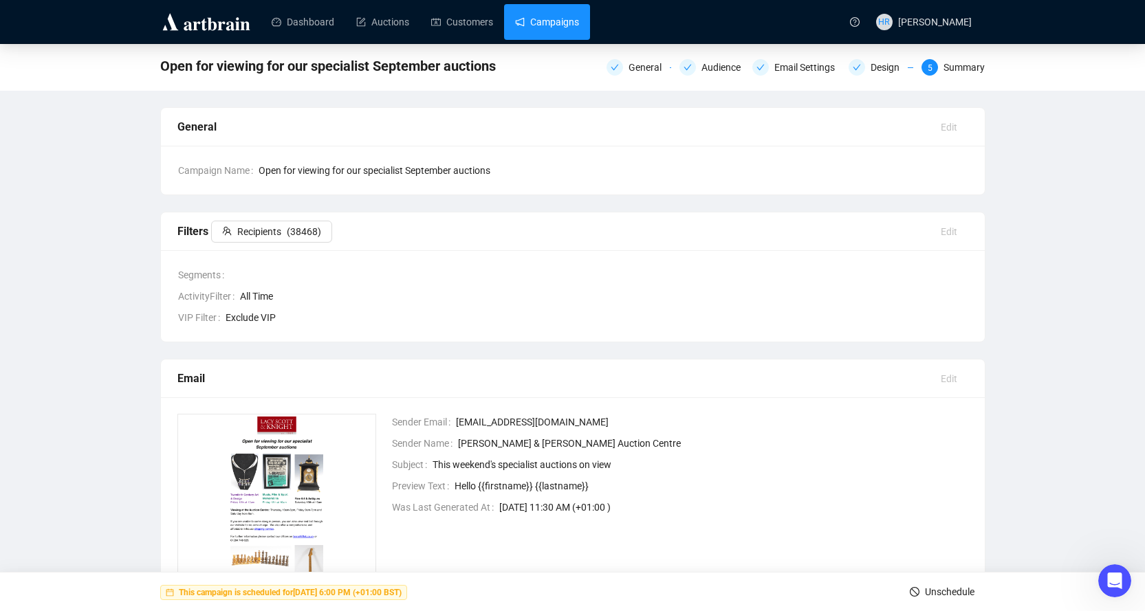
click at [535, 25] on link "Campaigns" at bounding box center [547, 22] width 64 height 36
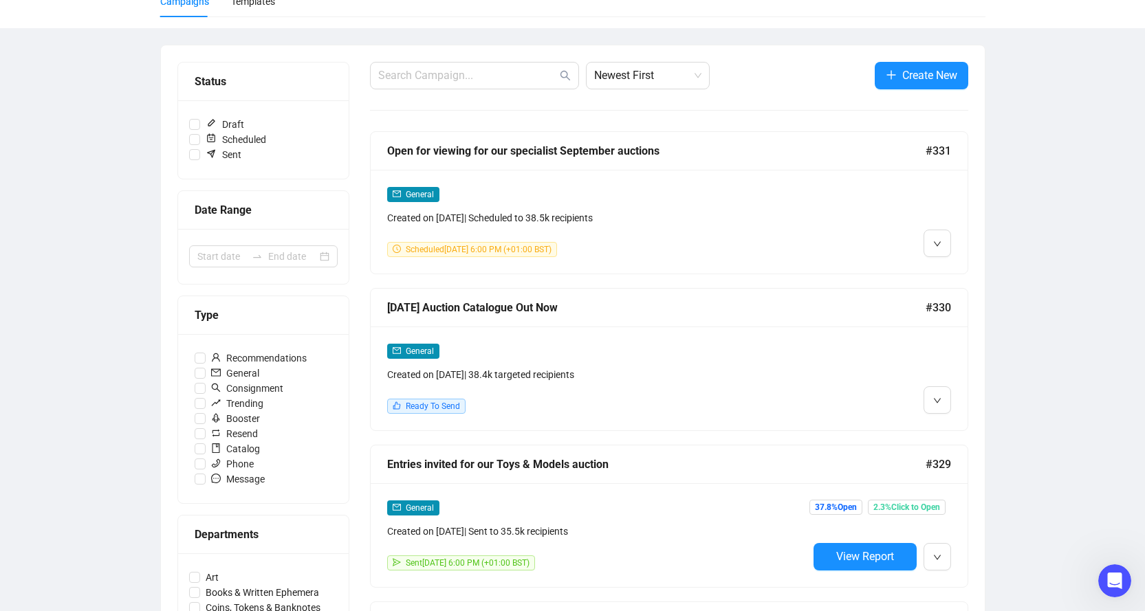
scroll to position [138, 0]
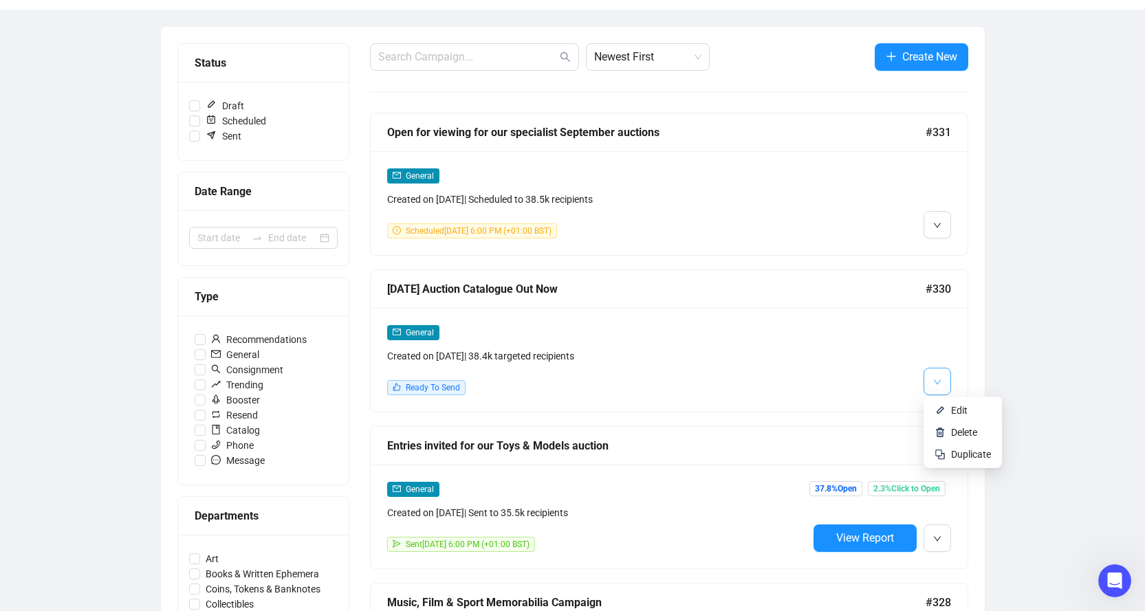
click at [936, 386] on span "button" at bounding box center [937, 381] width 8 height 17
click at [936, 416] on li "Edit" at bounding box center [962, 410] width 73 height 22
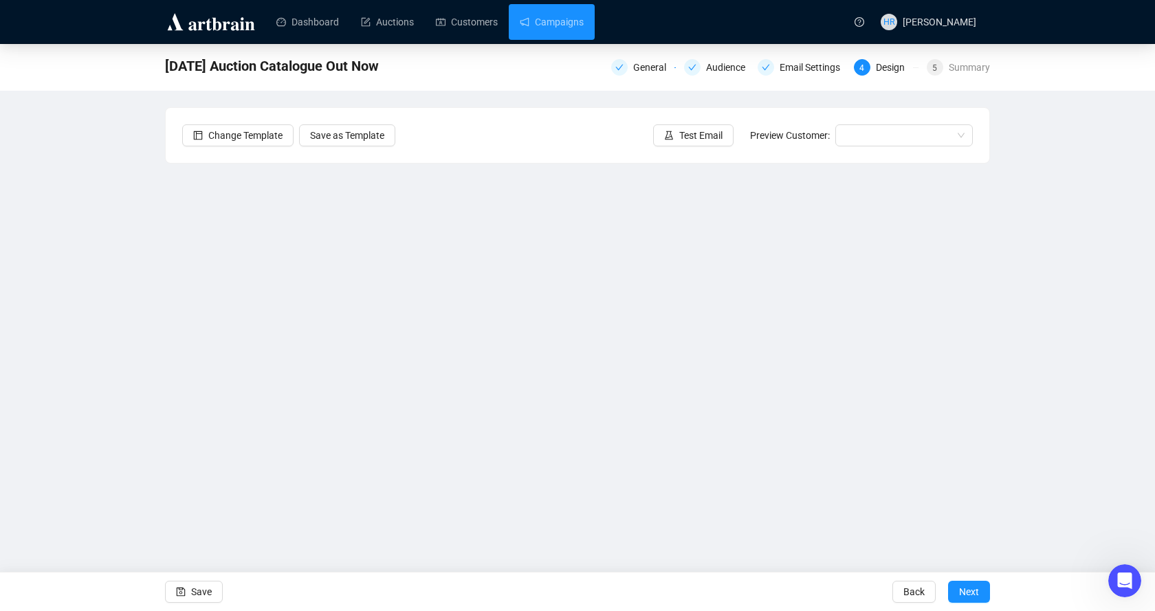
scroll to position [2439, 0]
click at [184, 587] on icon "save" at bounding box center [181, 592] width 10 height 10
